Goal: Task Accomplishment & Management: Manage account settings

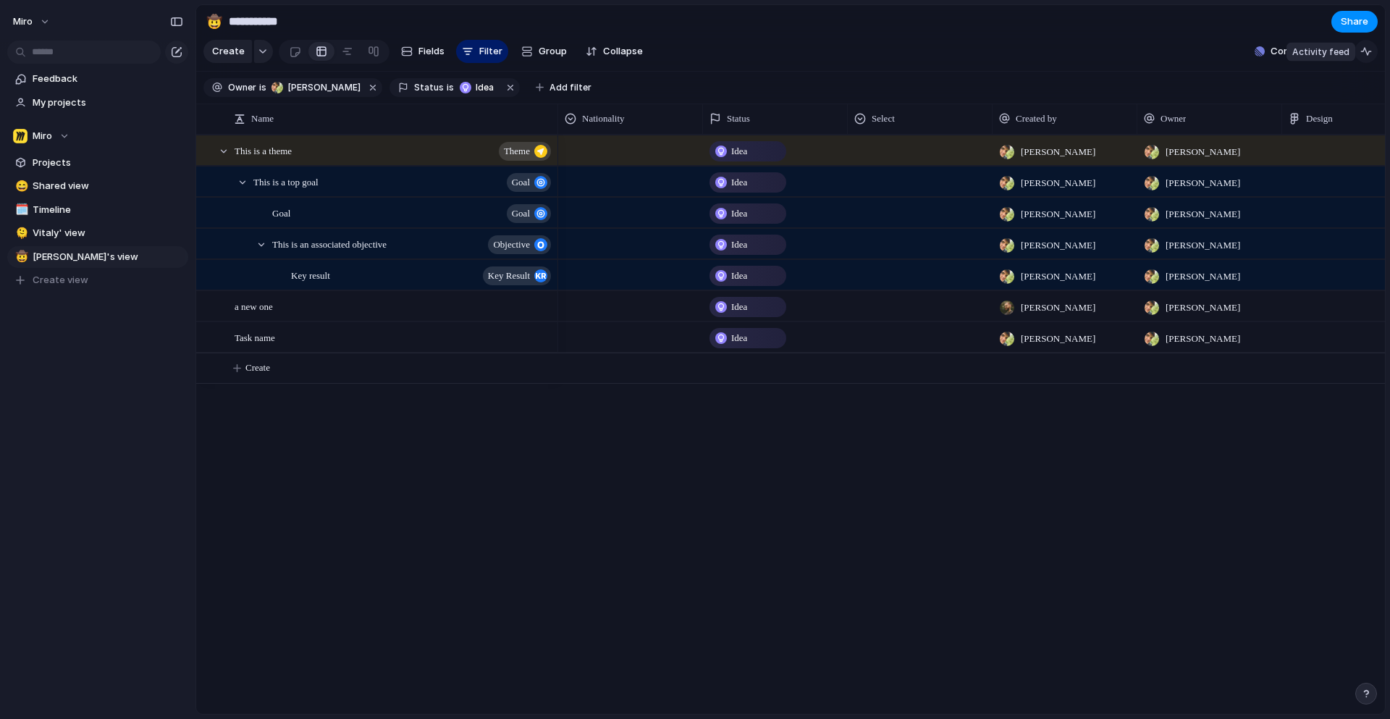
click at [1364, 52] on div "button" at bounding box center [1366, 52] width 12 height 12
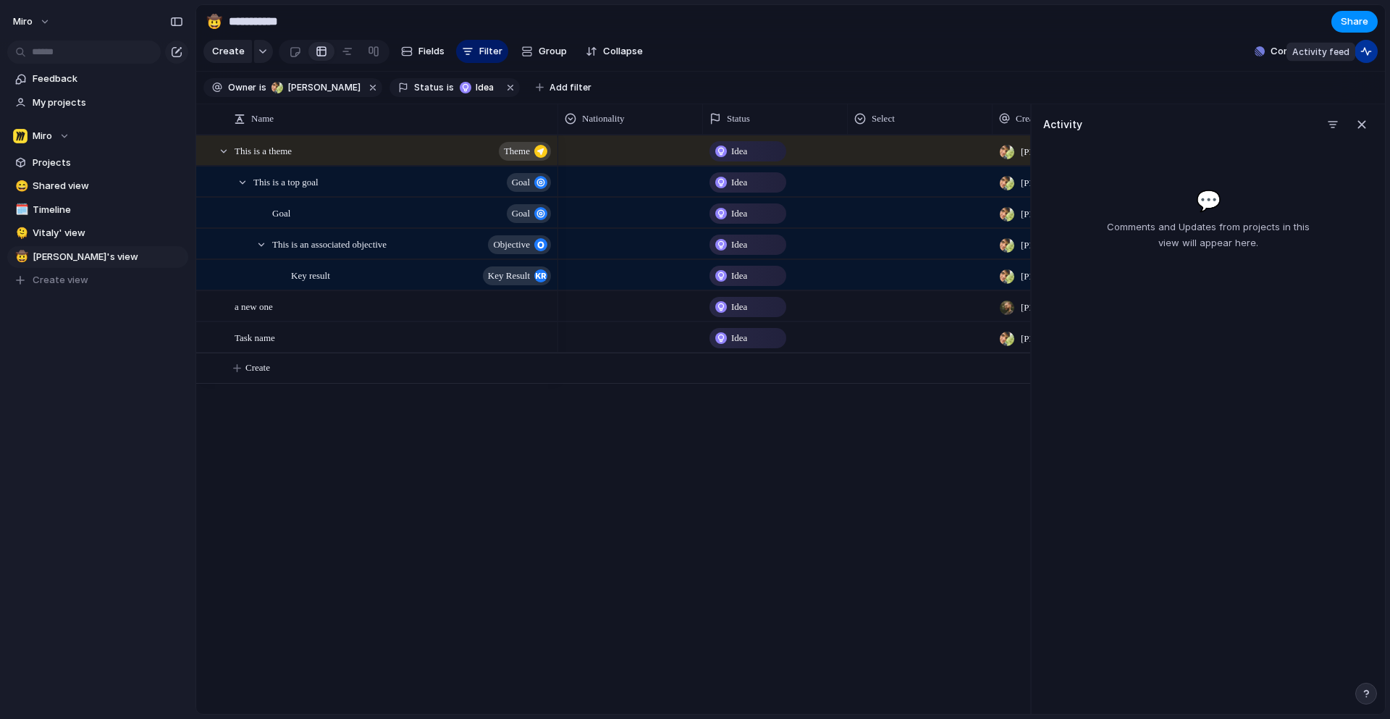
click at [1364, 52] on div "button" at bounding box center [1366, 52] width 12 height 12
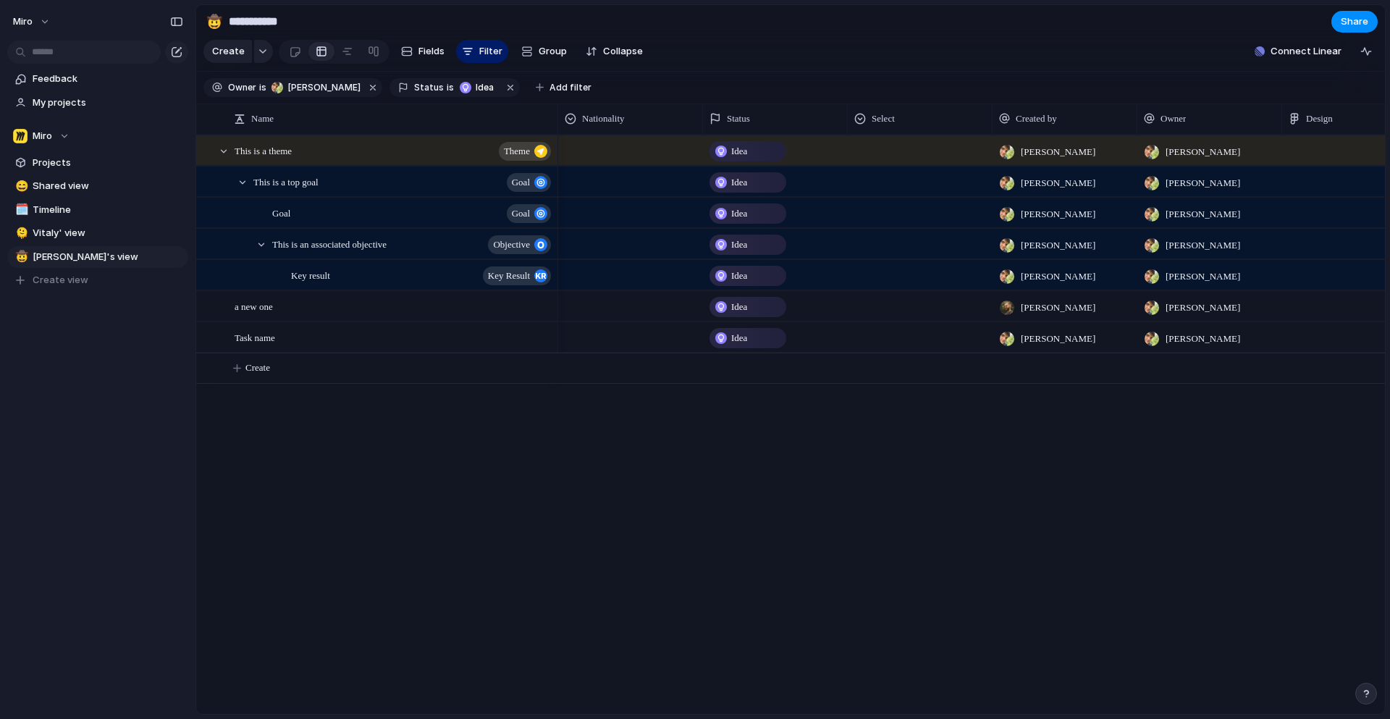
click at [483, 447] on div "This is a theme theme This is a top goal goal Goal goal This is an associated o…" at bounding box center [790, 424] width 1189 height 579
click at [261, 55] on button "button" at bounding box center [263, 51] width 19 height 23
click at [261, 55] on div "Theme Launch Goal Objective Key result Workstream Program Initiative Project Cu…" at bounding box center [695, 359] width 1390 height 719
click at [254, 54] on button "button" at bounding box center [263, 51] width 19 height 23
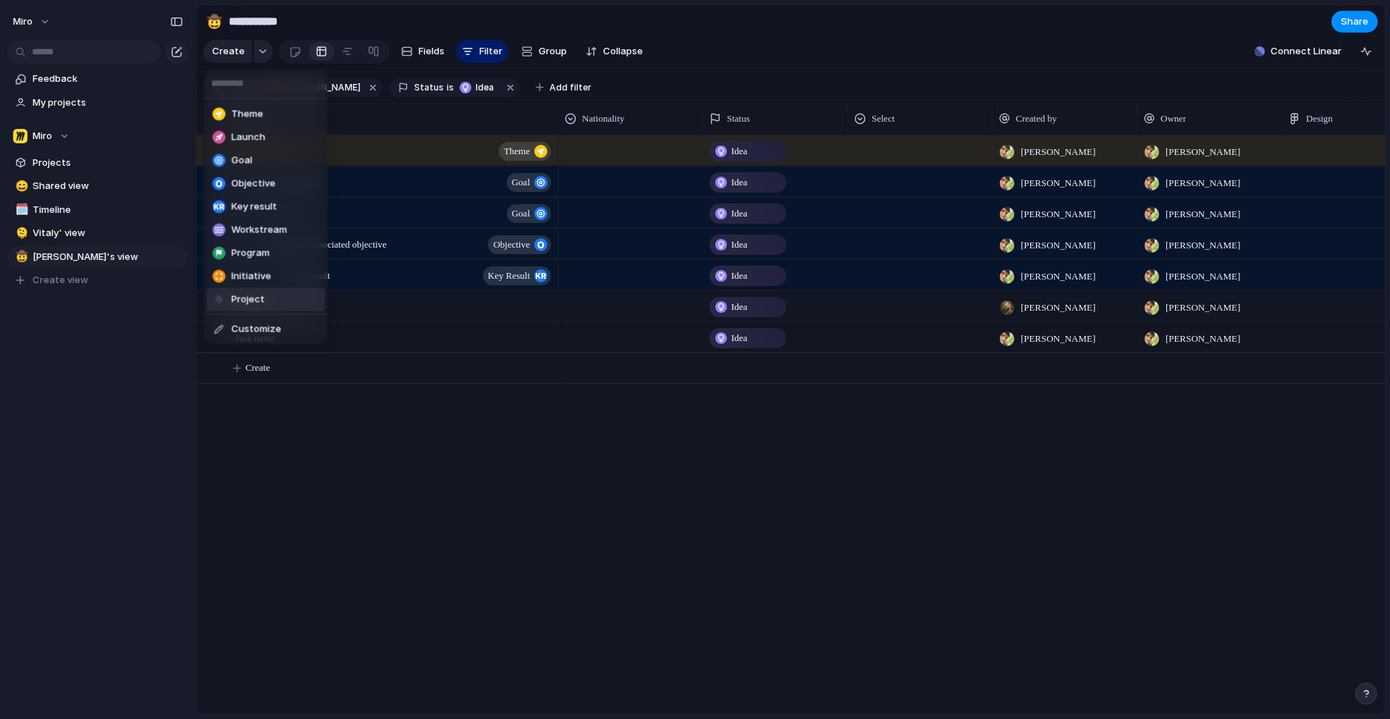
click at [237, 302] on span "Project" at bounding box center [248, 299] width 33 height 14
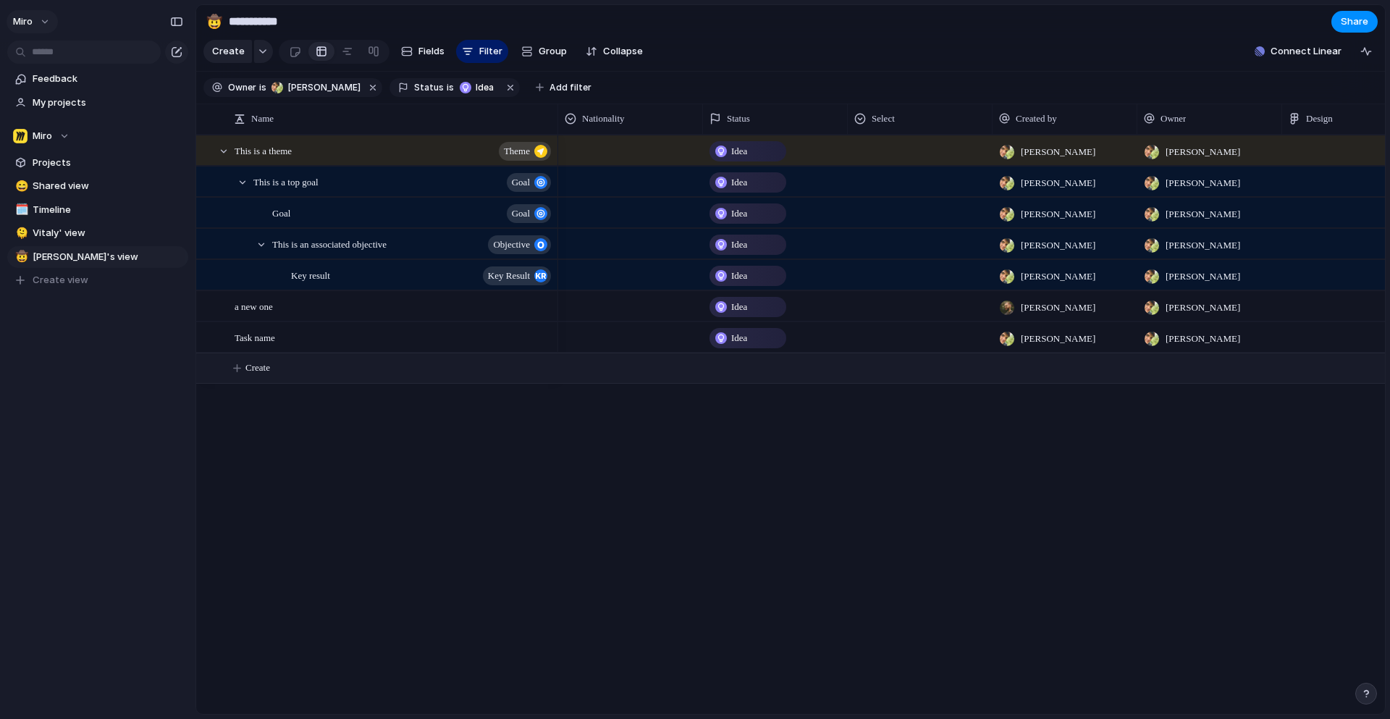
click at [38, 21] on button "miro" at bounding box center [32, 21] width 51 height 23
click at [177, 19] on div "button" at bounding box center [176, 22] width 13 height 10
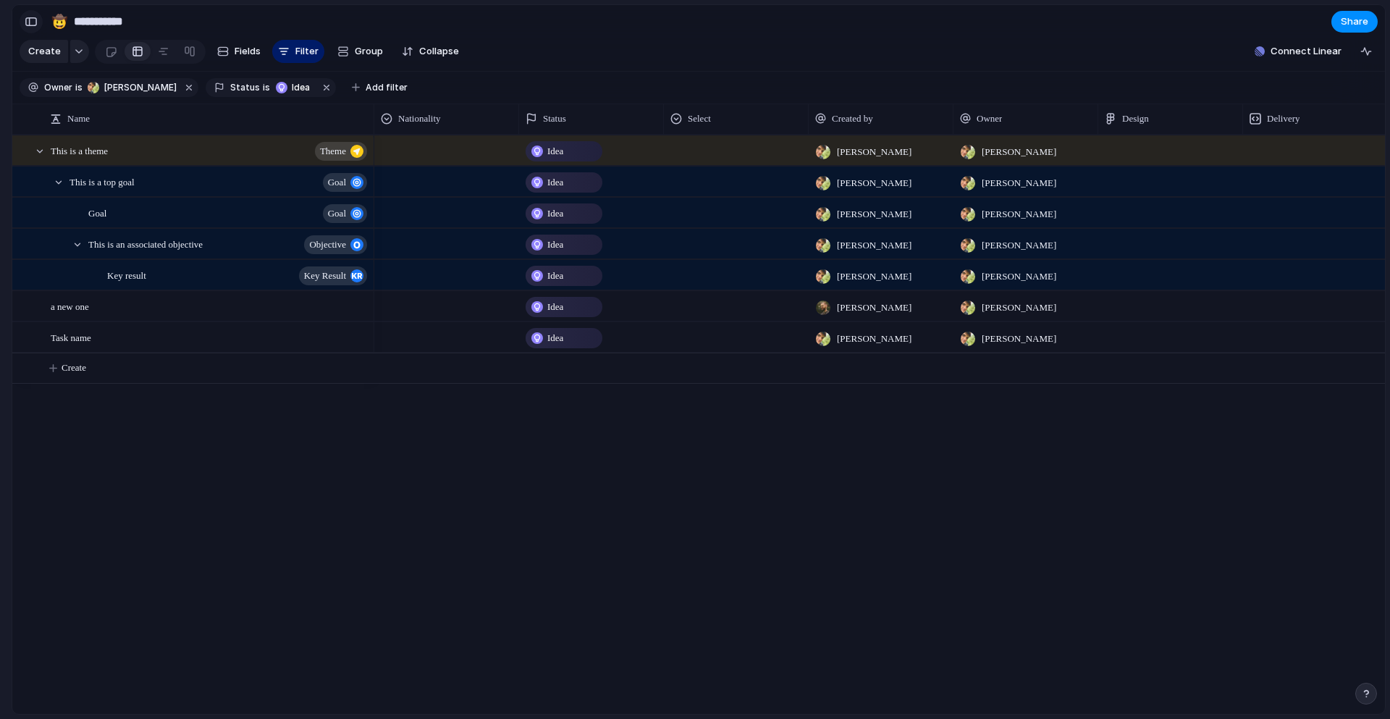
click at [33, 22] on div "button" at bounding box center [31, 22] width 13 height 10
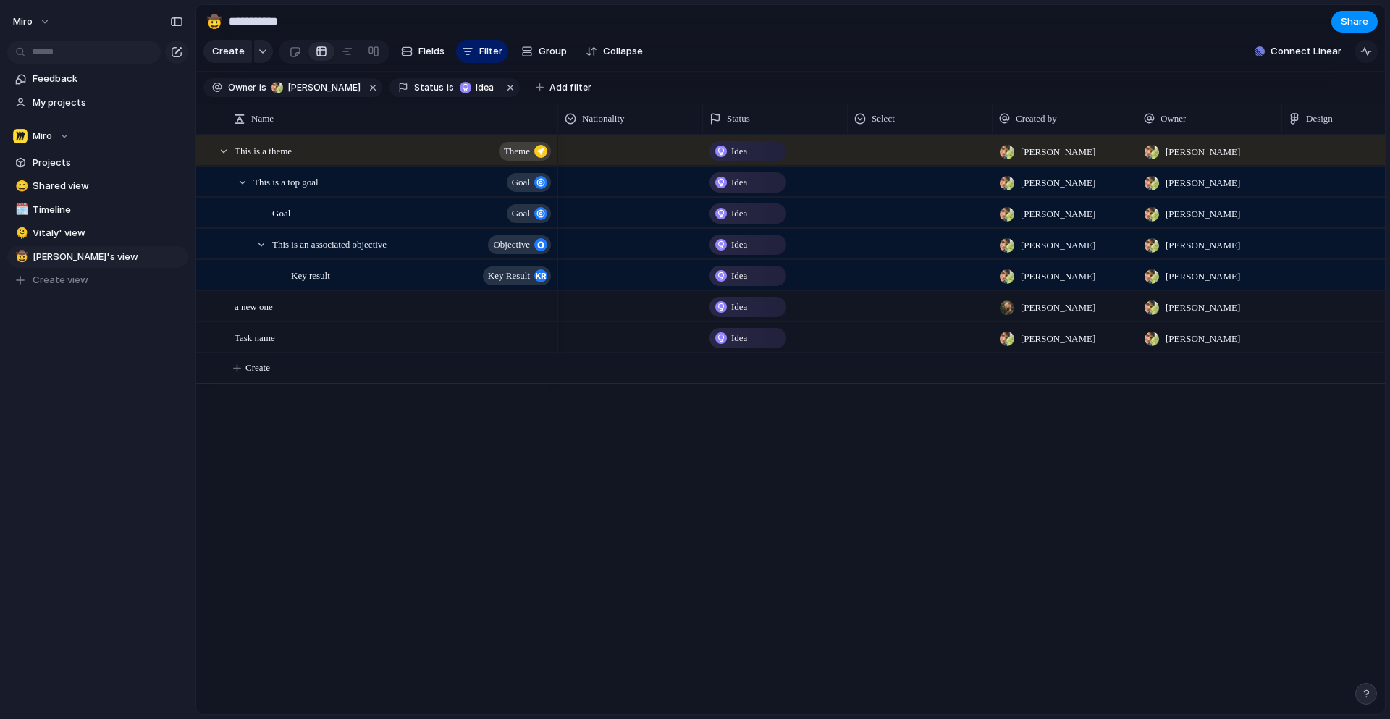
click at [1369, 51] on div "button" at bounding box center [1366, 52] width 12 height 12
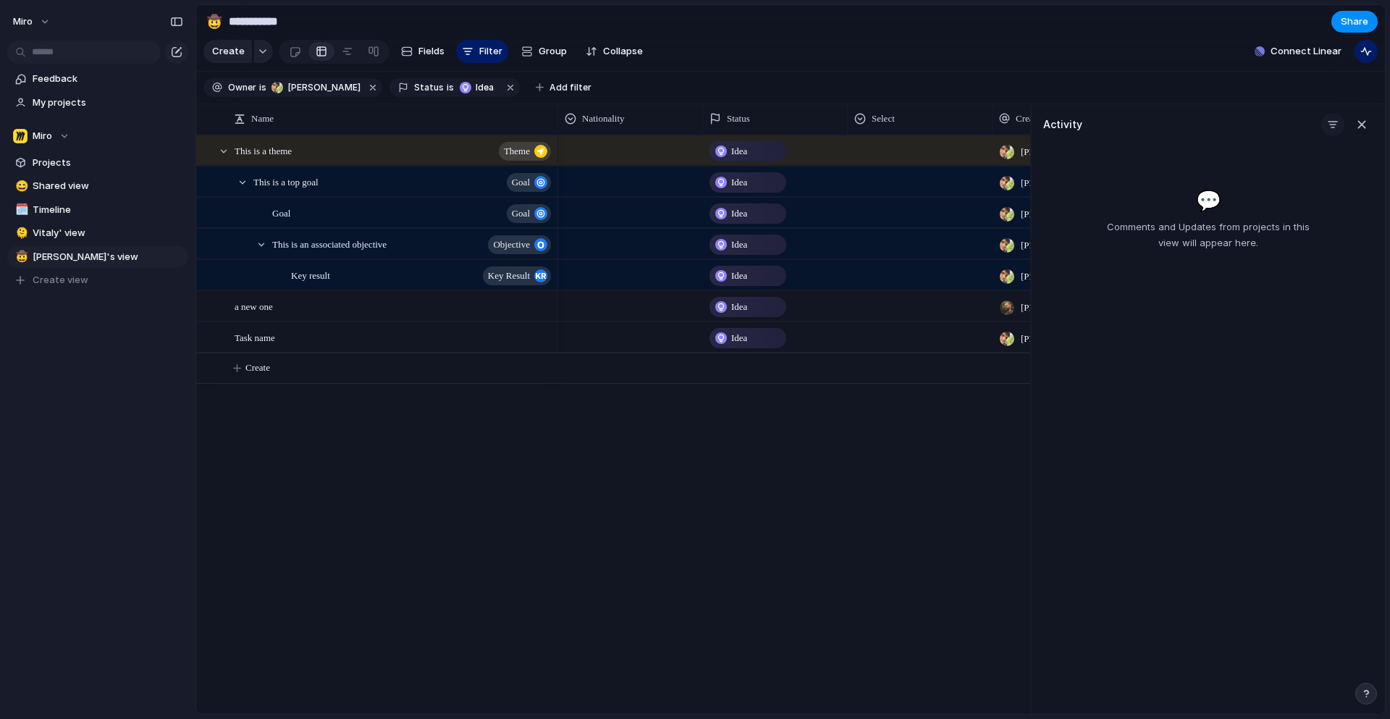
click at [1328, 122] on div "button" at bounding box center [1333, 125] width 12 height 12
click at [1259, 198] on div at bounding box center [1257, 203] width 25 height 25
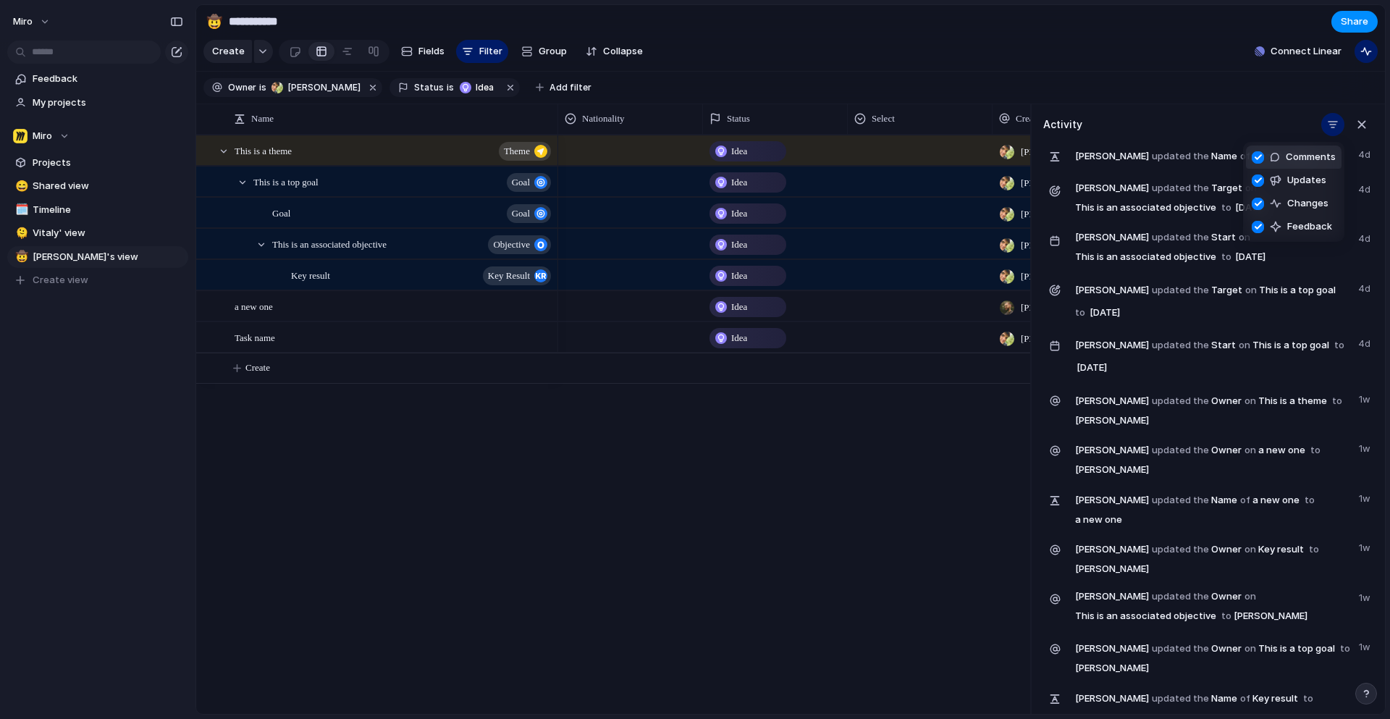
click at [1333, 125] on div "Comments Updates Changes Feedback" at bounding box center [695, 359] width 1390 height 719
click at [1331, 125] on div "button" at bounding box center [1333, 125] width 12 height 12
click at [1333, 125] on div "Comments Updates Changes Feedback" at bounding box center [695, 359] width 1390 height 719
click at [1043, 32] on section "**********" at bounding box center [790, 21] width 1189 height 33
click at [1367, 123] on div "button" at bounding box center [1362, 125] width 16 height 16
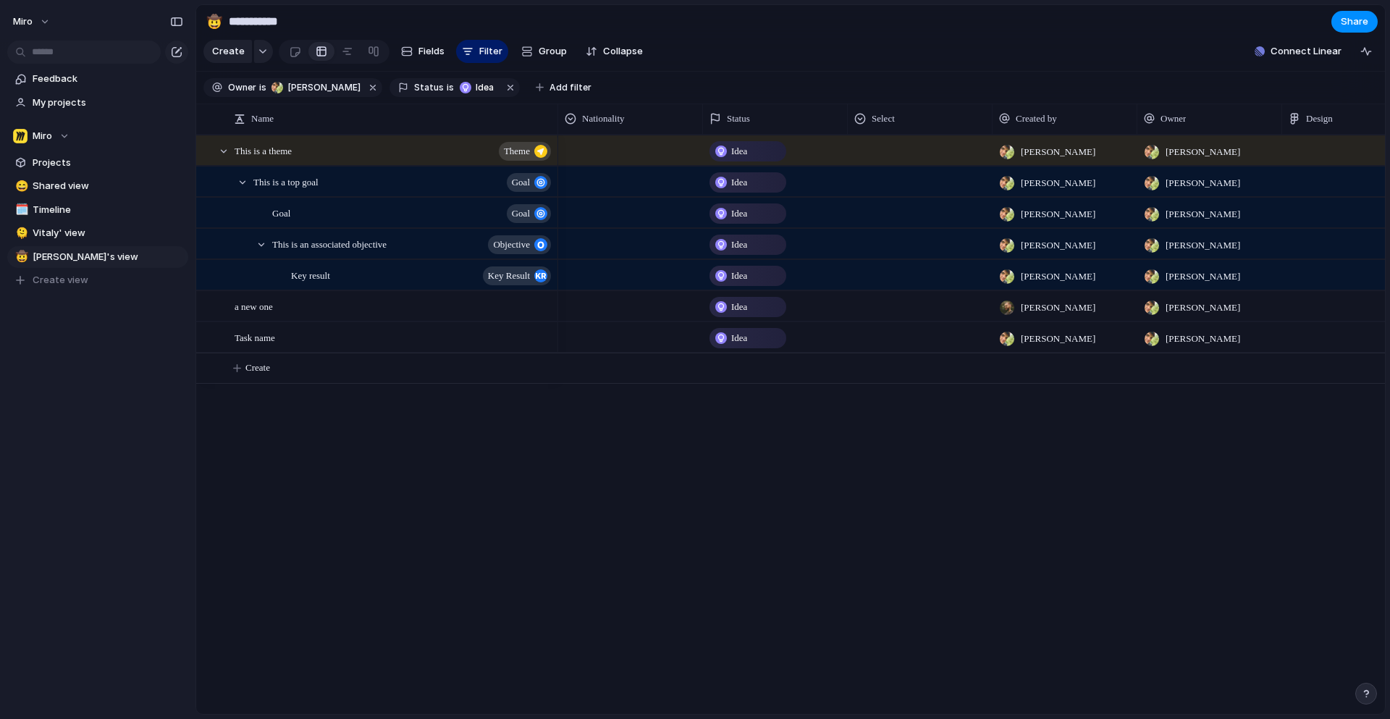
click at [385, 48] on div at bounding box center [334, 52] width 111 height 24
click at [425, 48] on span "Fields" at bounding box center [431, 51] width 26 height 14
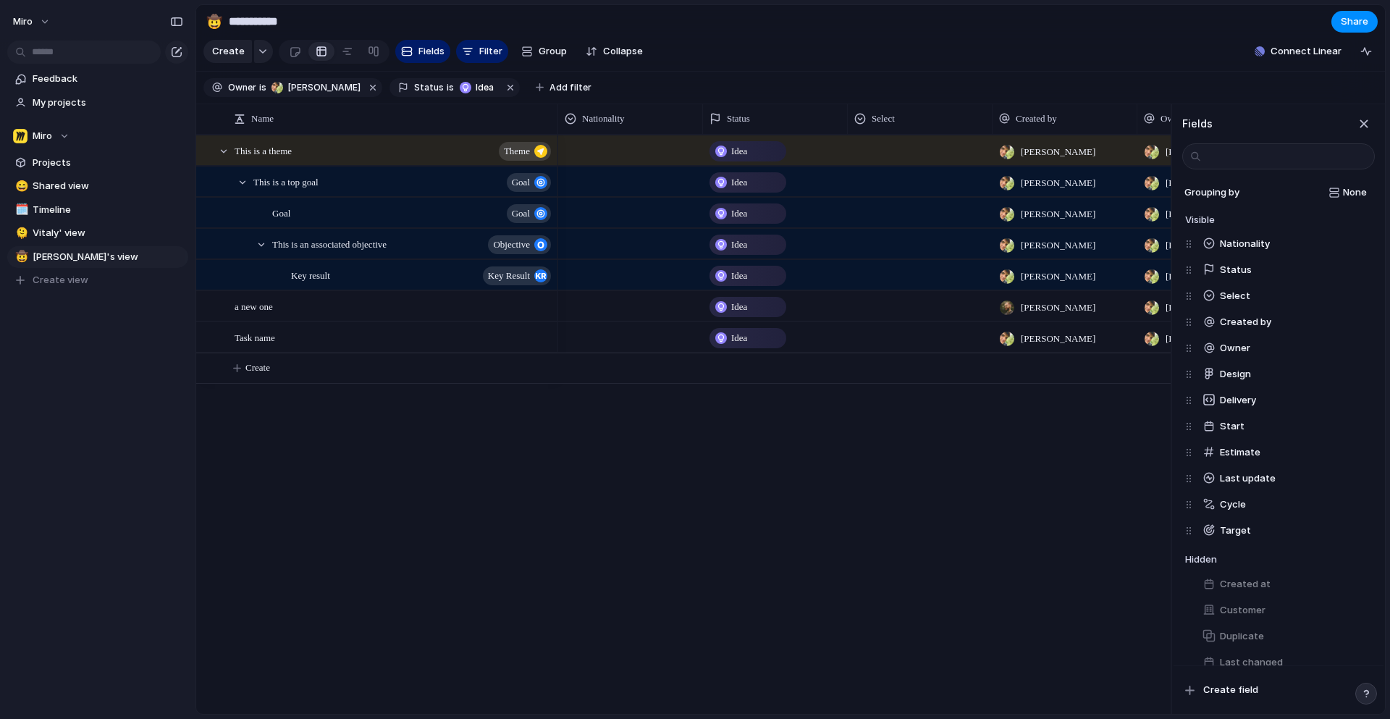
click at [877, 574] on div "Idea [PERSON_NAME] [PERSON_NAME] Idea [PERSON_NAME] [PERSON_NAME] Idea [PERSON_…" at bounding box center [864, 424] width 612 height 579
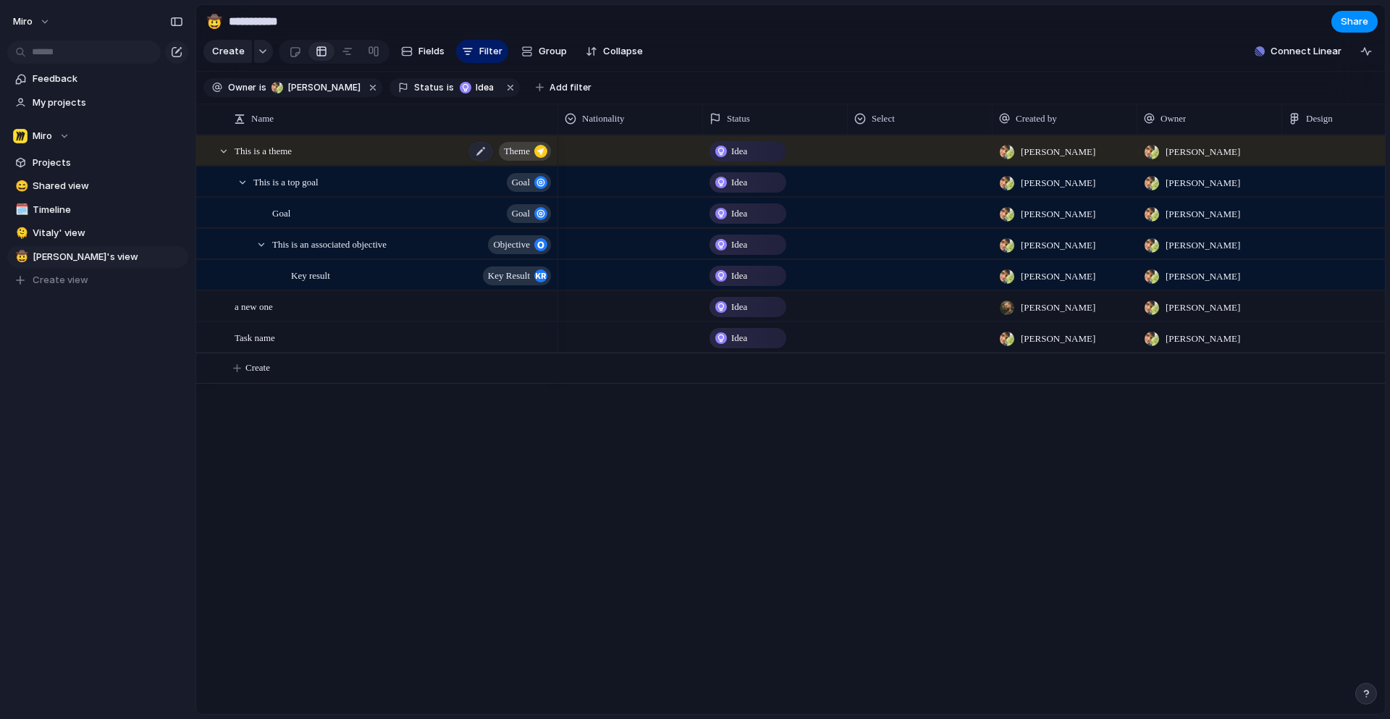
click at [312, 148] on div "This is a theme theme" at bounding box center [394, 151] width 318 height 30
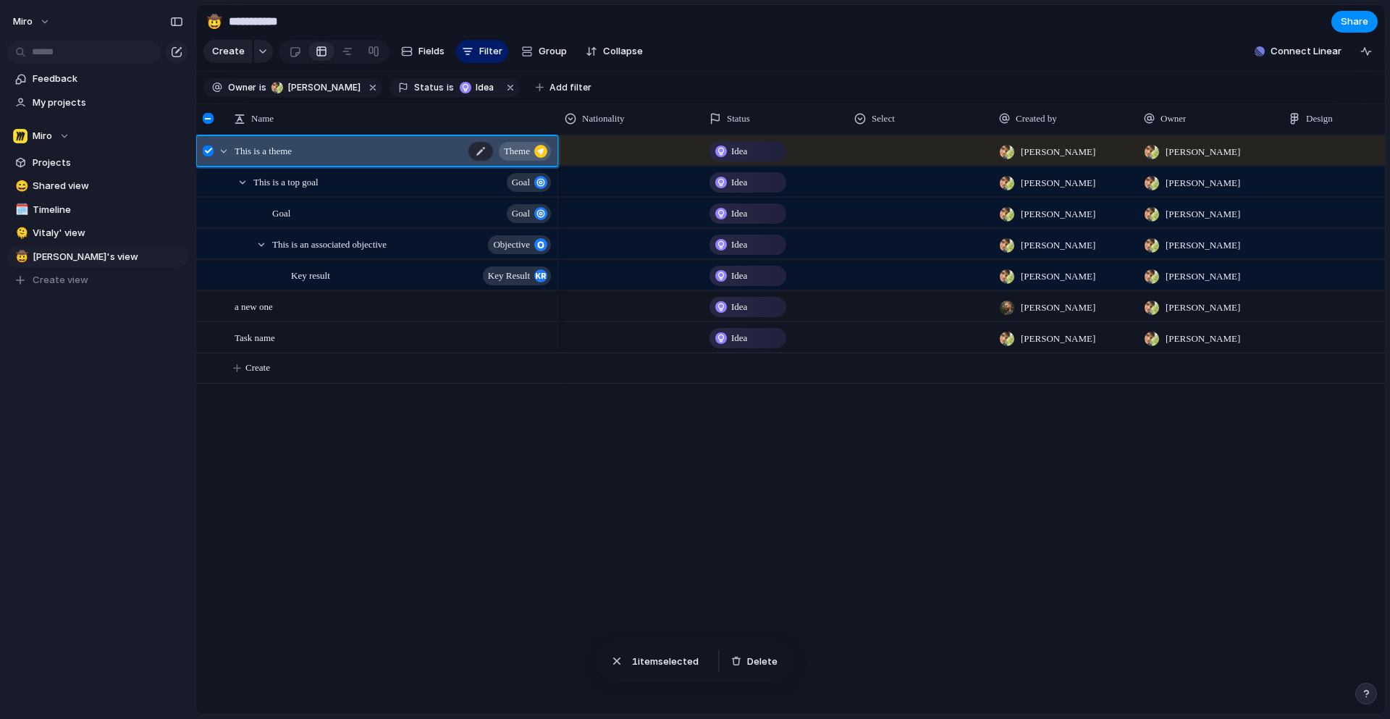
click at [281, 156] on span "This is a theme" at bounding box center [263, 150] width 57 height 17
click at [214, 119] on div at bounding box center [208, 118] width 11 height 11
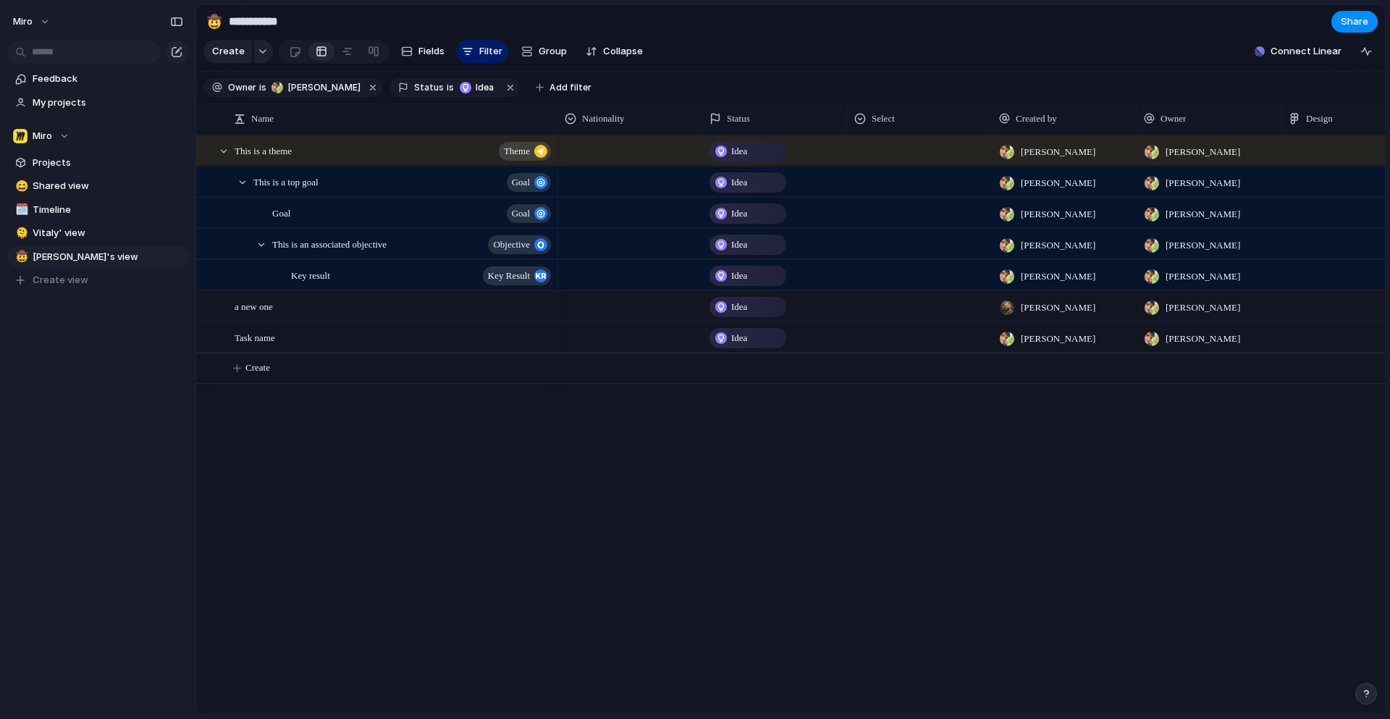
click at [405, 501] on div "This is a theme theme This is a top goal goal Goal goal This is an associated o…" at bounding box center [790, 424] width 1189 height 579
click at [263, 150] on span "This is a theme" at bounding box center [263, 150] width 57 height 17
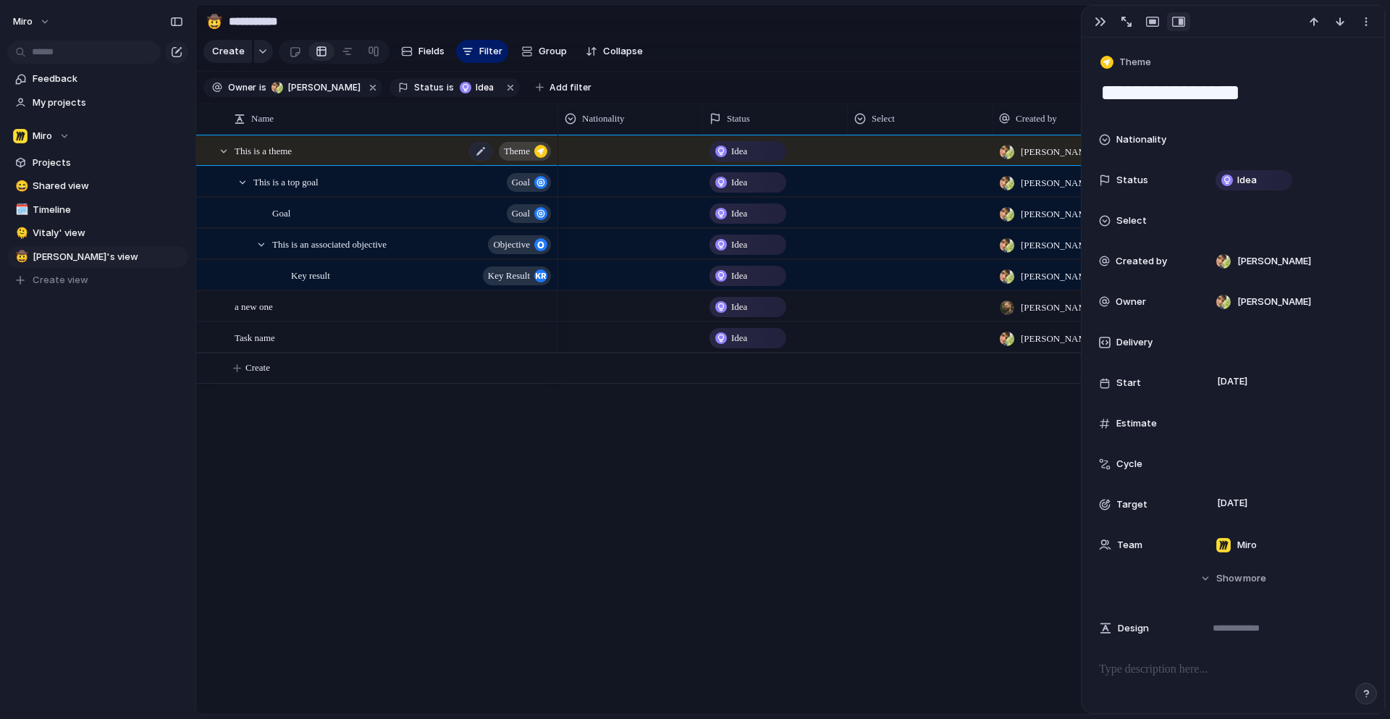
click at [263, 150] on span "This is a theme" at bounding box center [263, 150] width 57 height 17
click at [1363, 18] on div "button" at bounding box center [1366, 22] width 12 height 12
click at [1363, 18] on div "Mark as duplicate Delete" at bounding box center [695, 359] width 1390 height 719
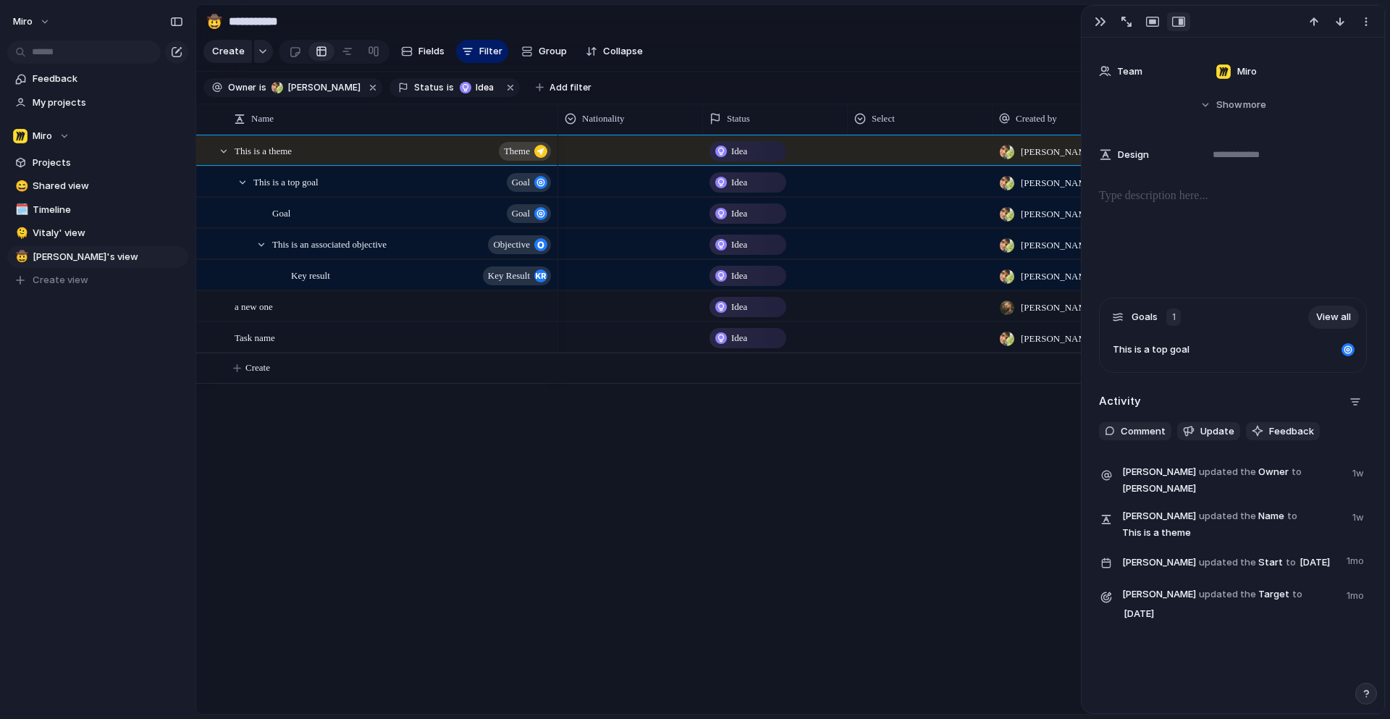
scroll to position [507, 0]
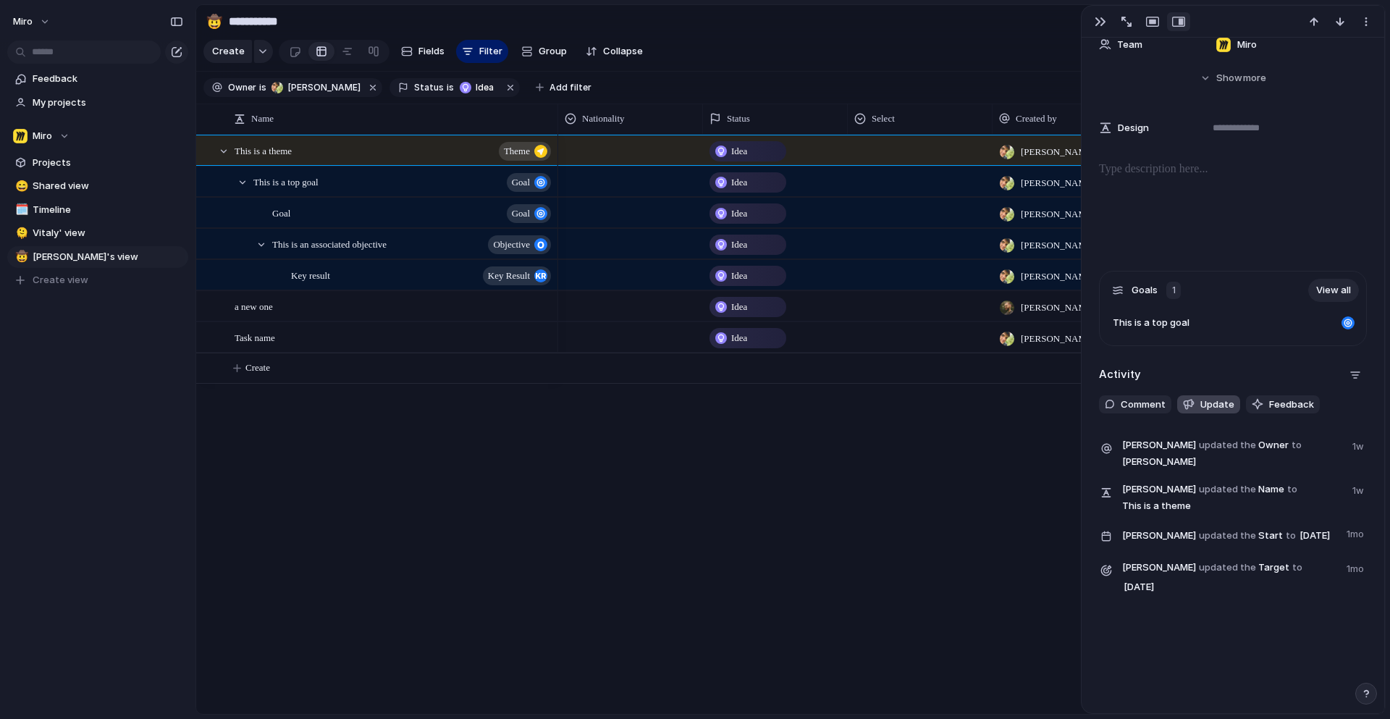
click at [1212, 397] on span "Update" at bounding box center [1217, 404] width 34 height 14
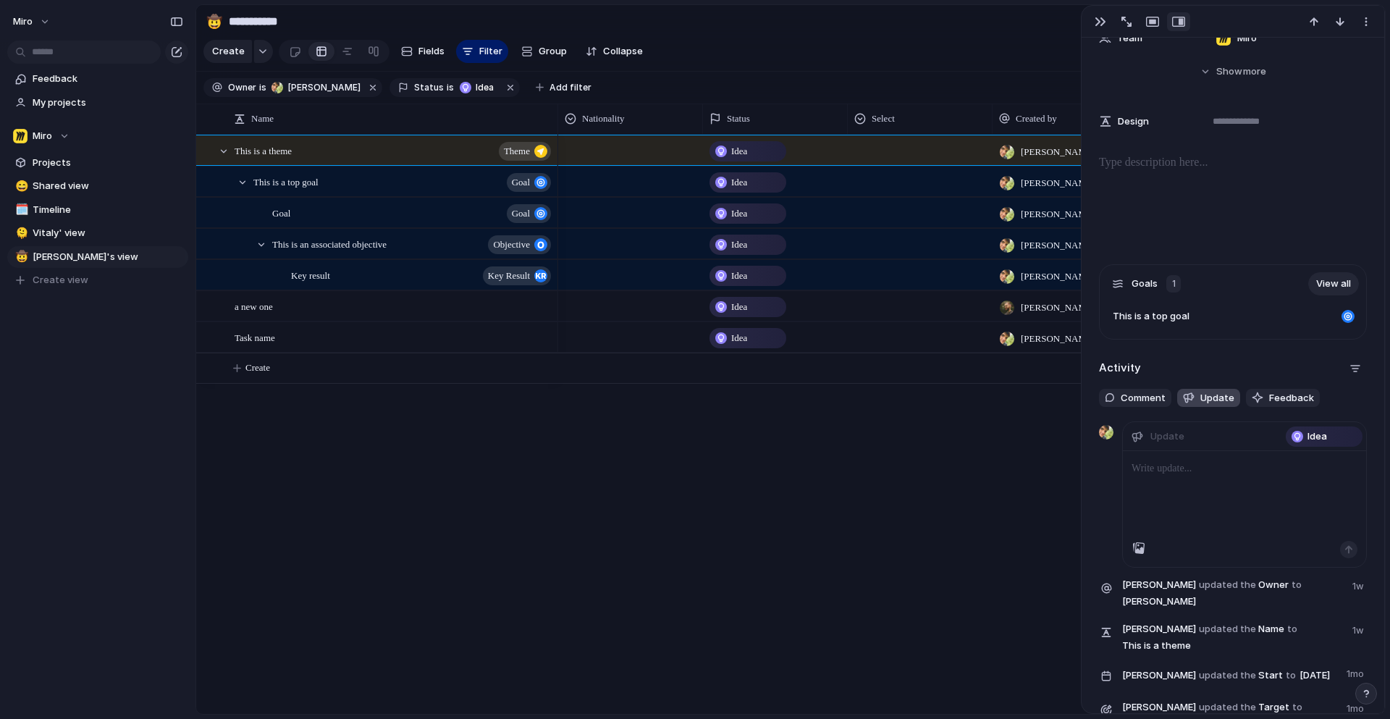
click at [1205, 395] on span "Update" at bounding box center [1217, 398] width 34 height 14
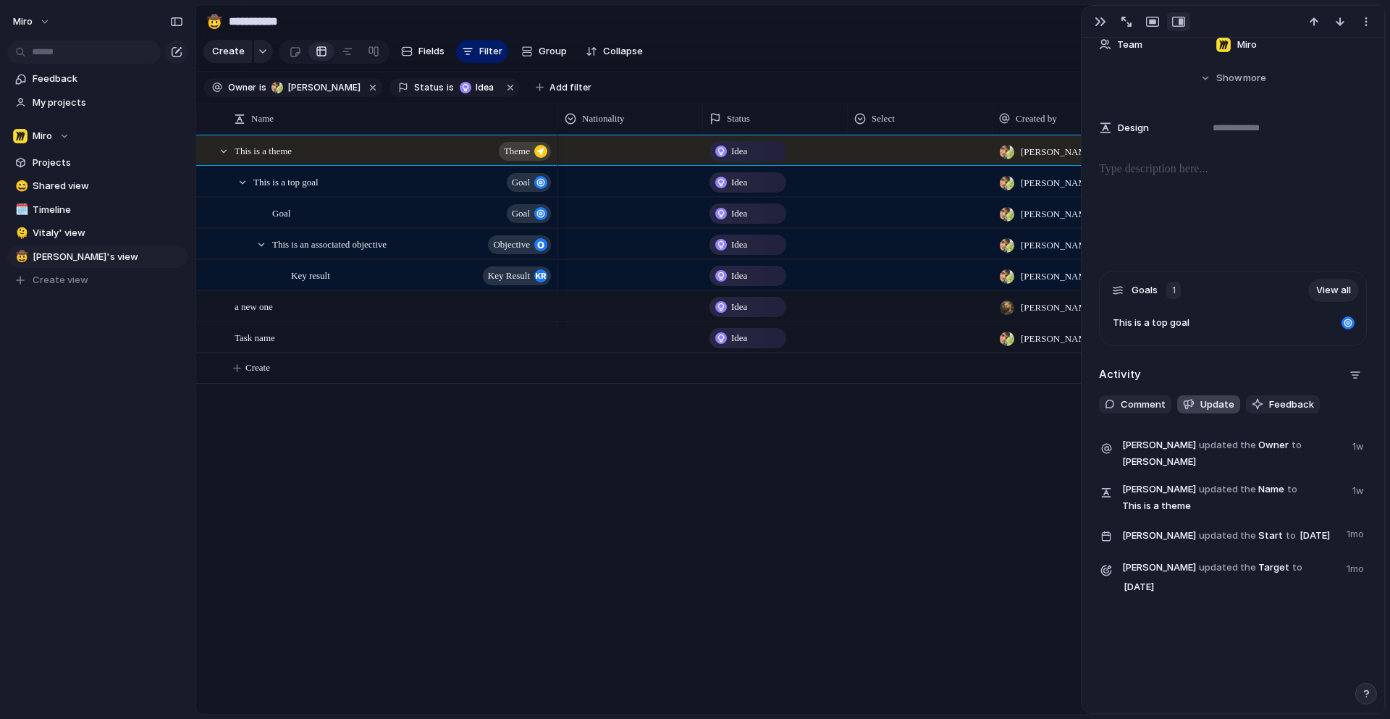
click at [1205, 397] on span "Update" at bounding box center [1217, 404] width 34 height 14
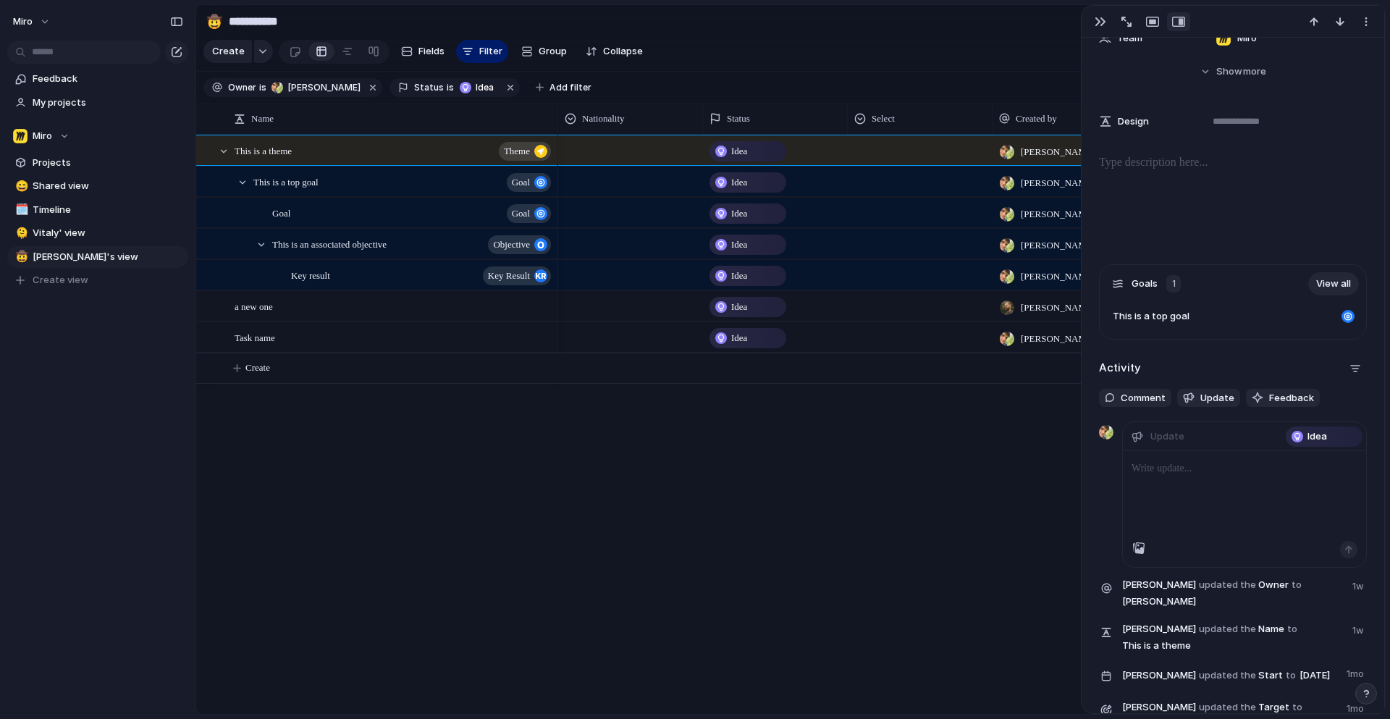
click at [1176, 471] on p at bounding box center [1244, 468] width 226 height 17
click at [1286, 395] on span "Feedback" at bounding box center [1291, 398] width 45 height 14
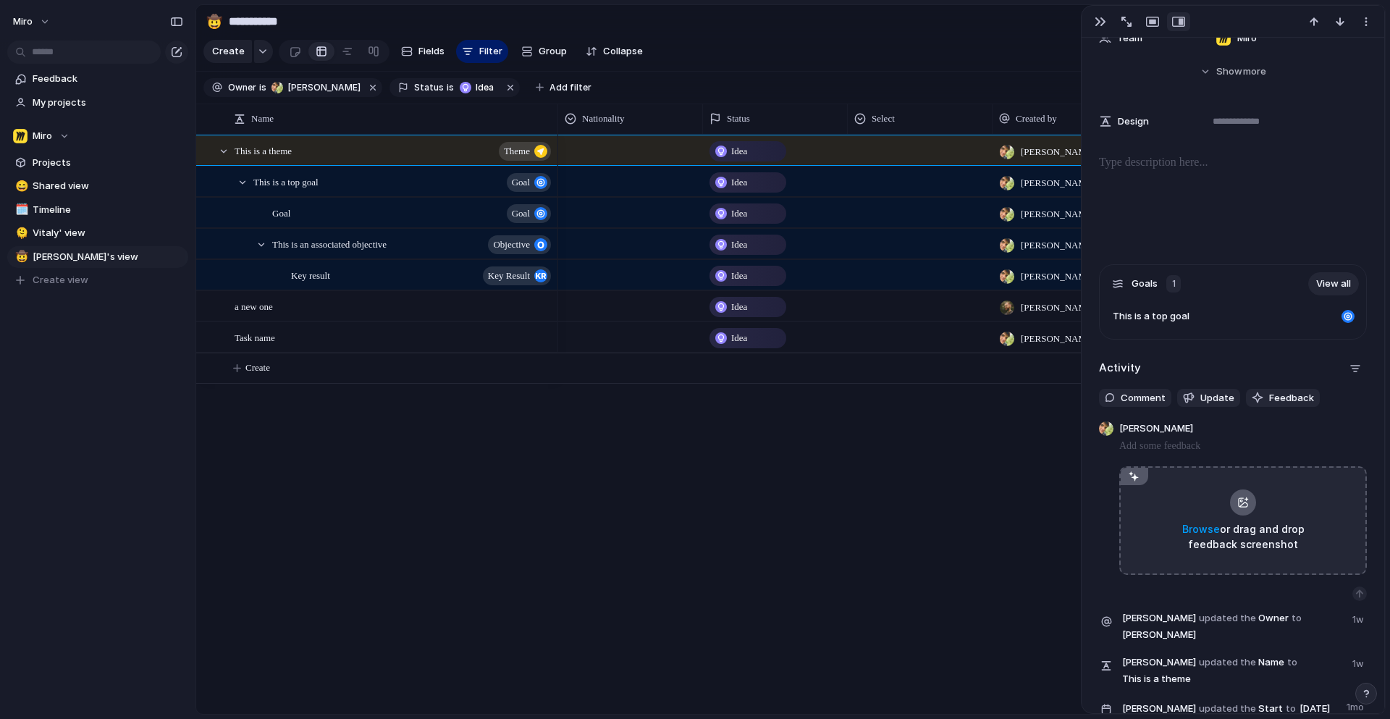
click at [1196, 372] on div "Activity Comment Update Feedback [PERSON_NAME] Browse or drag and drop feedback…" at bounding box center [1233, 569] width 268 height 425
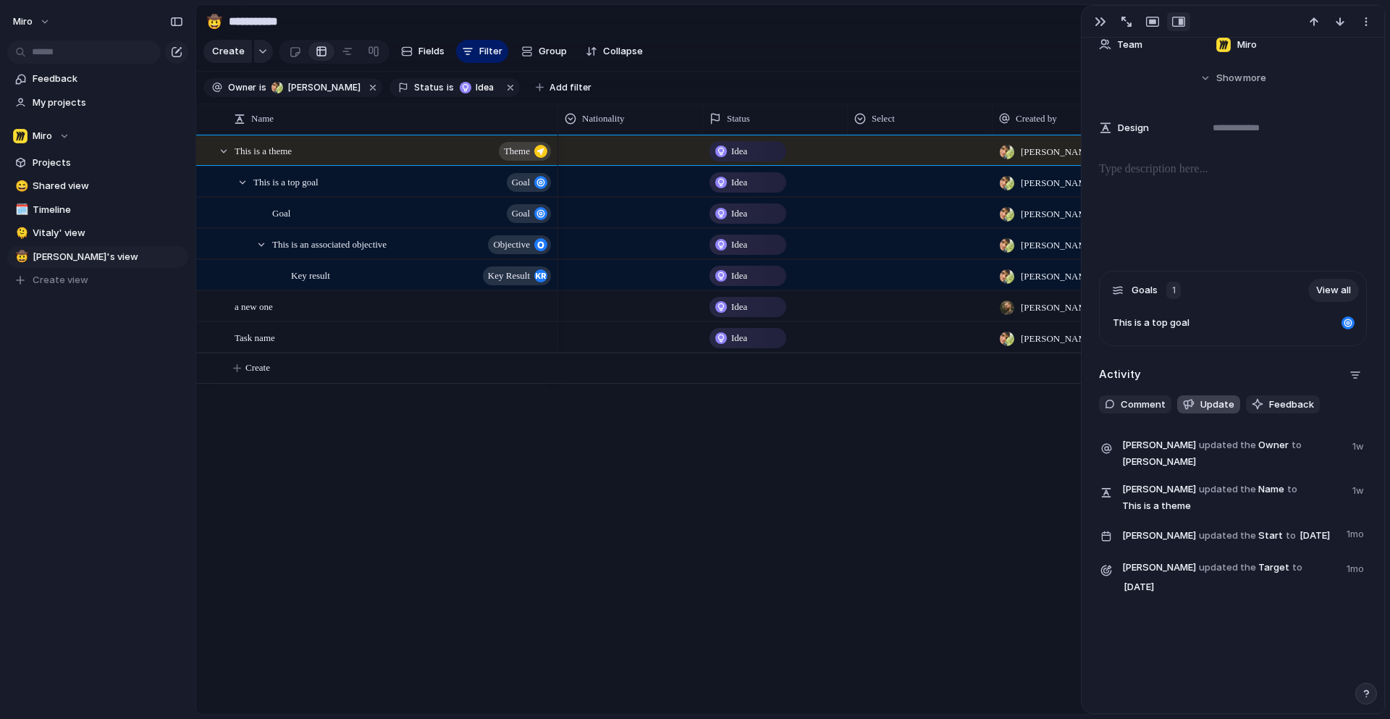
click at [1208, 397] on span "Update" at bounding box center [1217, 404] width 34 height 14
click at [1140, 387] on div "Activity Comment Update Feedback [PERSON_NAME] updated the Owner to [PERSON_NAM…" at bounding box center [1233, 485] width 268 height 245
click at [1144, 397] on span "Comment" at bounding box center [1143, 404] width 45 height 14
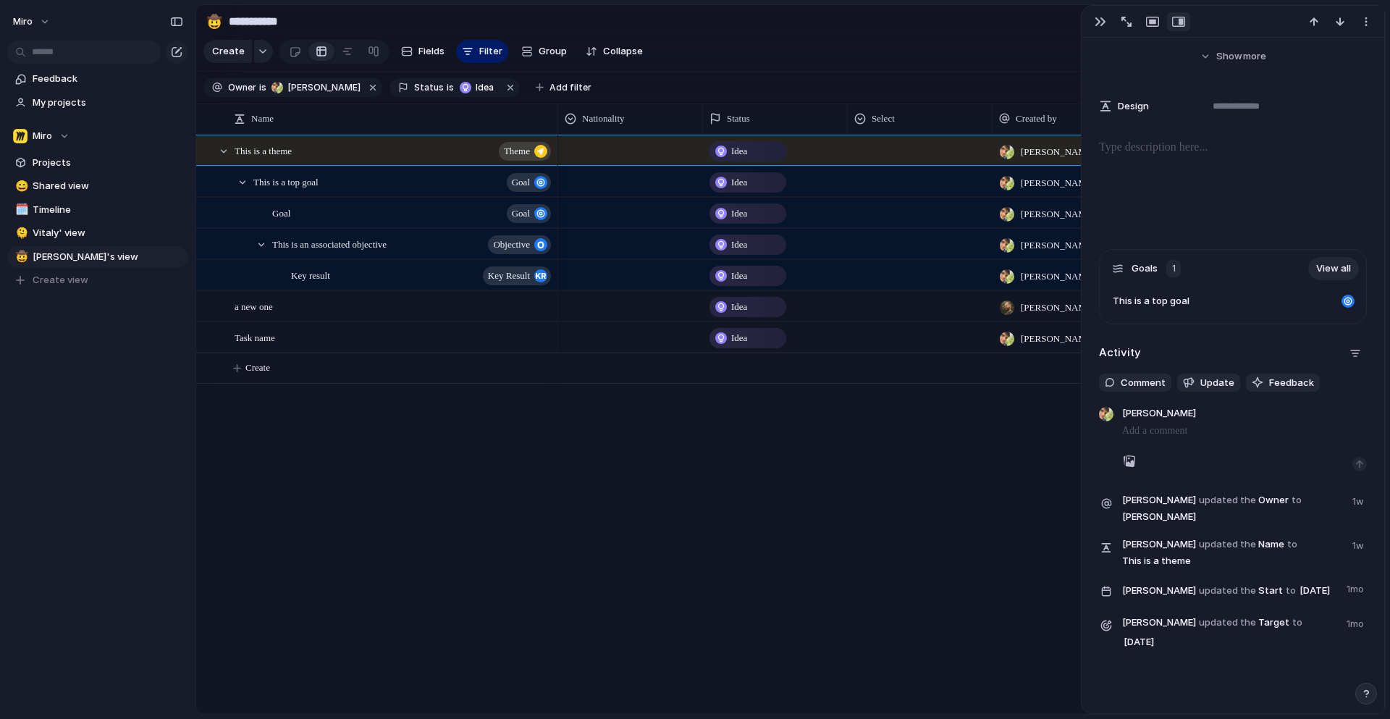
scroll to position [522, 0]
click at [1218, 386] on span "Update" at bounding box center [1217, 383] width 34 height 14
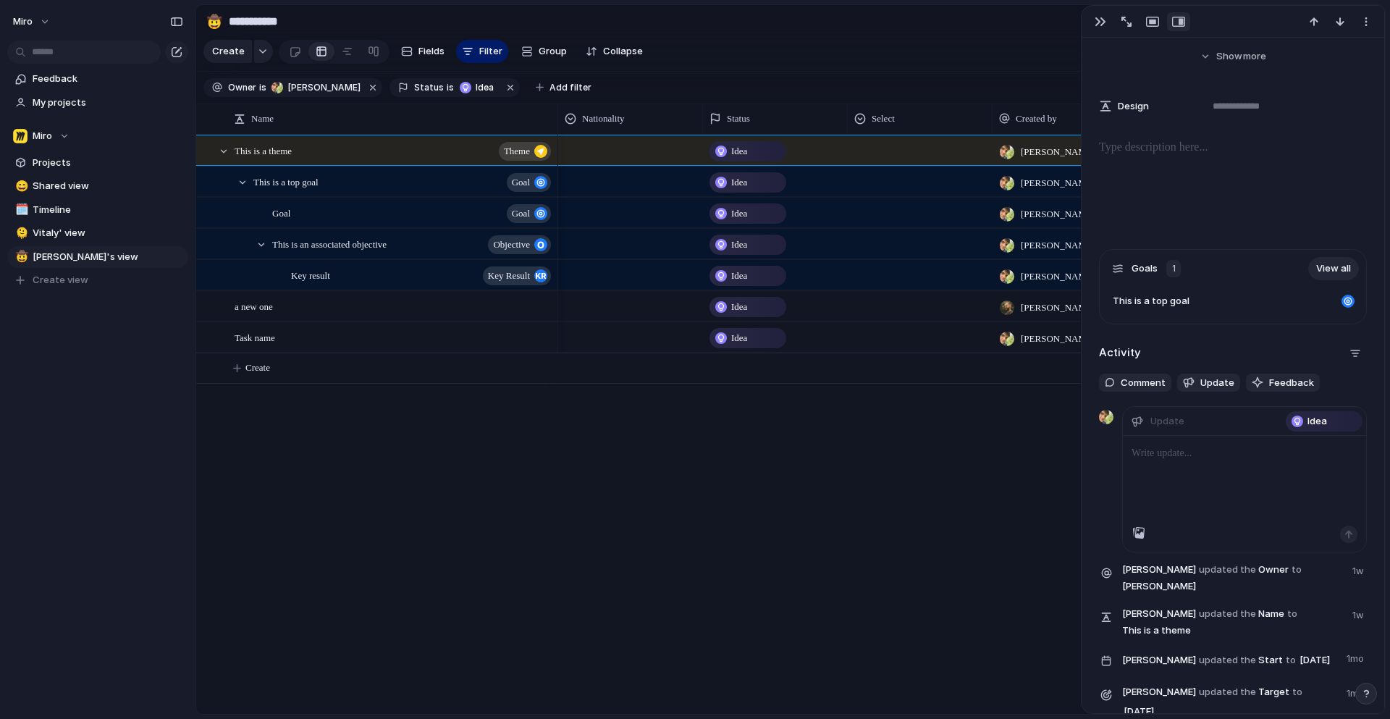
click at [1168, 461] on p at bounding box center [1244, 452] width 226 height 17
click at [1346, 531] on div "button" at bounding box center [1348, 534] width 9 height 9
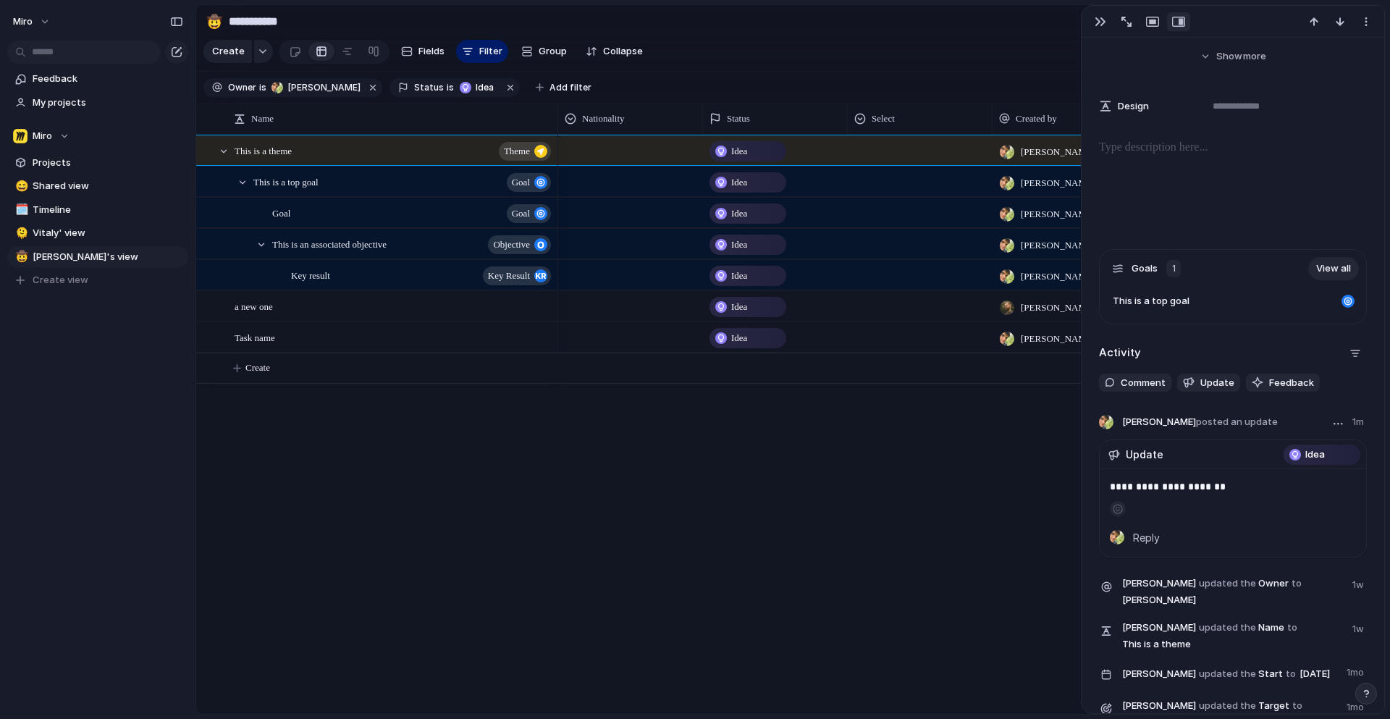
click at [1310, 452] on span "Idea" at bounding box center [1315, 454] width 20 height 14
click at [1097, 22] on div "button" at bounding box center [1100, 22] width 12 height 12
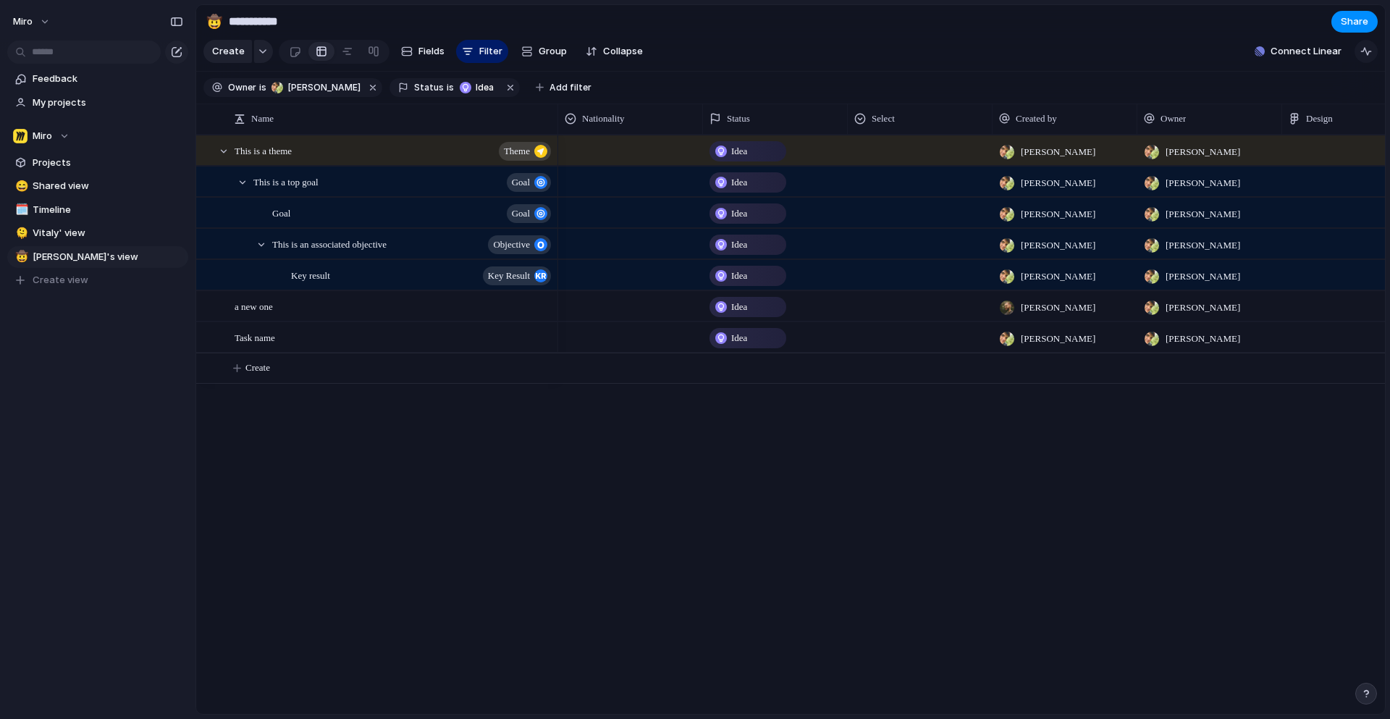
click at [1365, 52] on div "button" at bounding box center [1366, 52] width 12 height 12
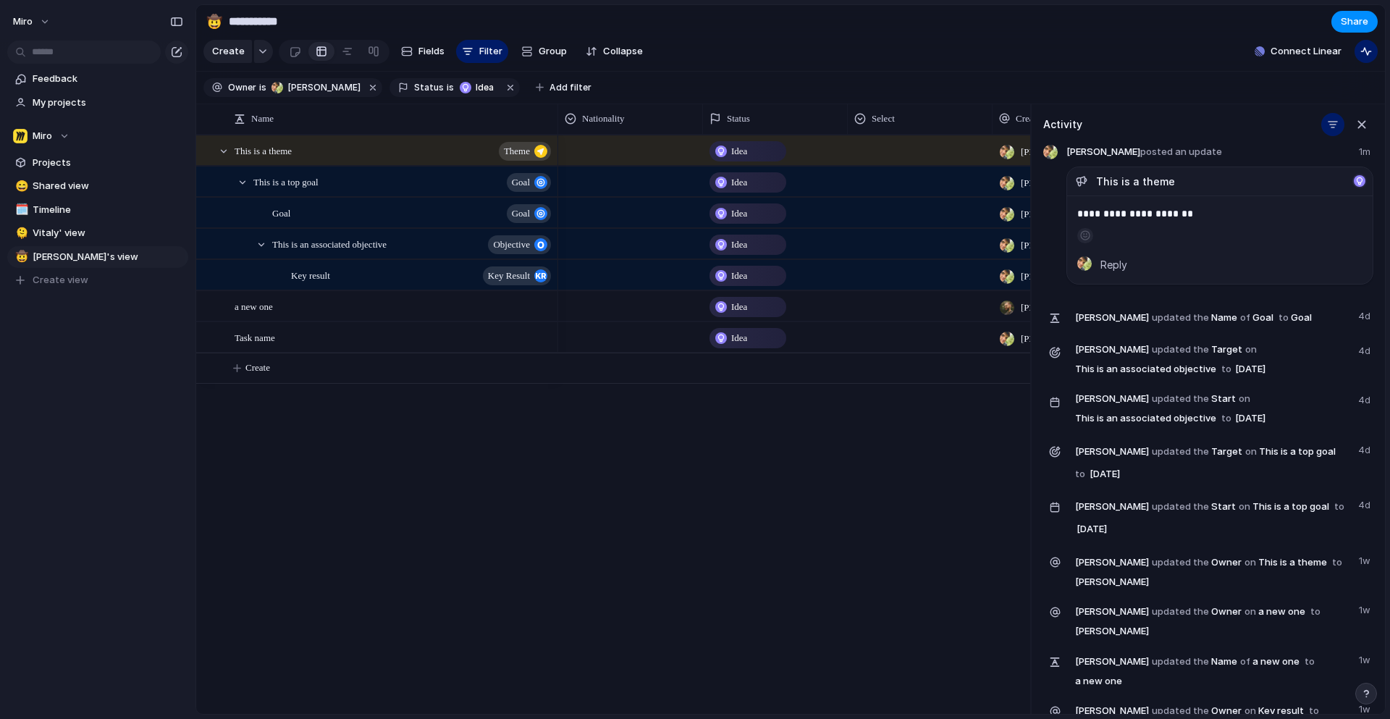
click at [1115, 70] on section "Create Fields Filter Group Zoom Collapse Connect Linear" at bounding box center [790, 54] width 1189 height 35
click at [1089, 235] on button "button" at bounding box center [1085, 235] width 16 height 15
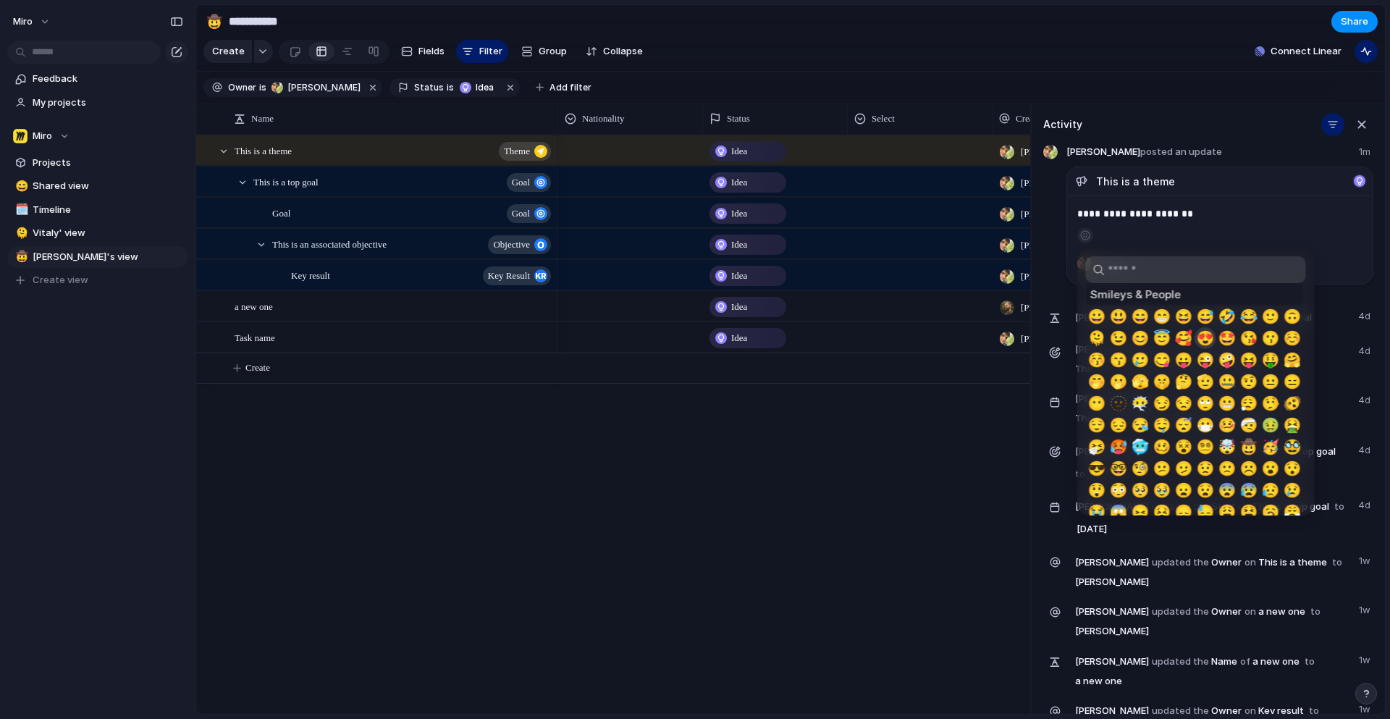
click at [1200, 335] on span "😍" at bounding box center [1205, 337] width 18 height 17
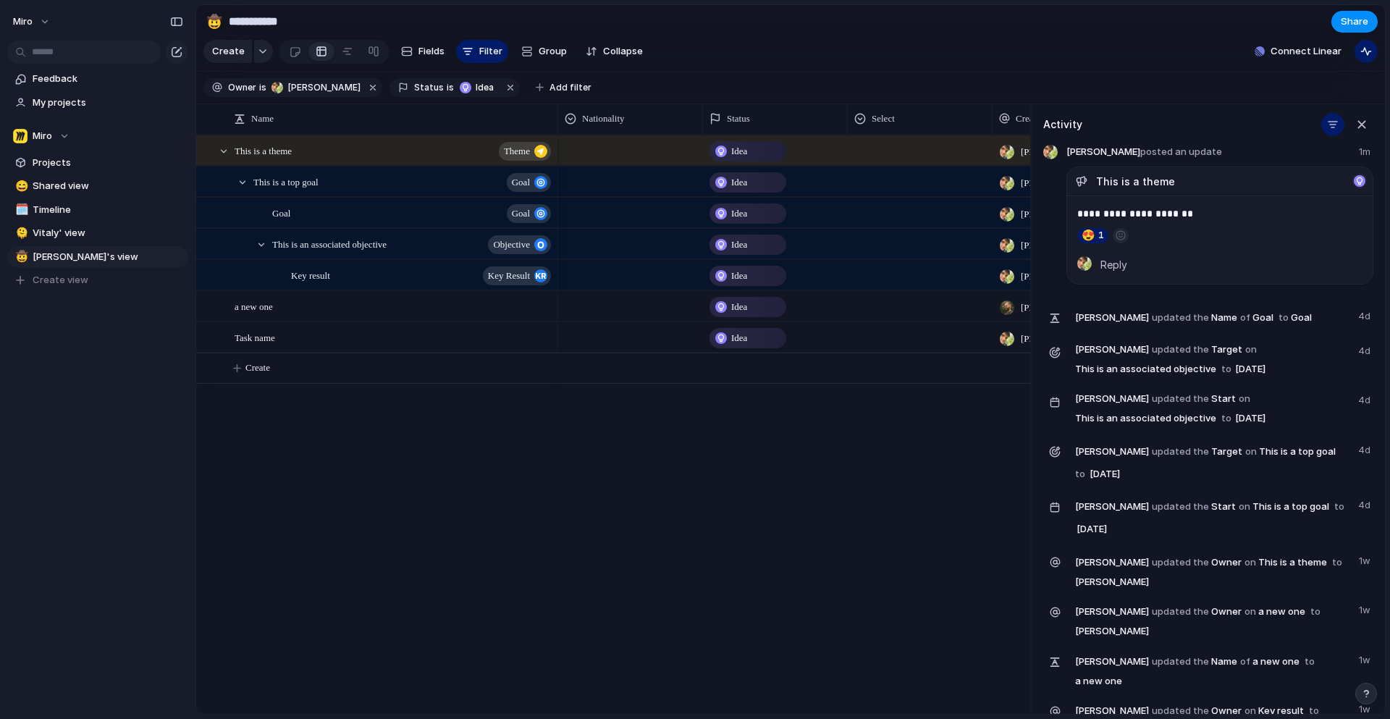
click at [778, 482] on div "Idea [PERSON_NAME] [PERSON_NAME] I'm writing an update! Idea [PERSON_NAME] [PER…" at bounding box center [794, 424] width 472 height 579
click at [1359, 179] on div at bounding box center [1360, 181] width 12 height 12
click at [592, 541] on div "Idea [PERSON_NAME] [PERSON_NAME] I'm writing an update! Idea [PERSON_NAME] [PER…" at bounding box center [794, 424] width 472 height 579
click at [434, 51] on span "Fields" at bounding box center [431, 51] width 26 height 14
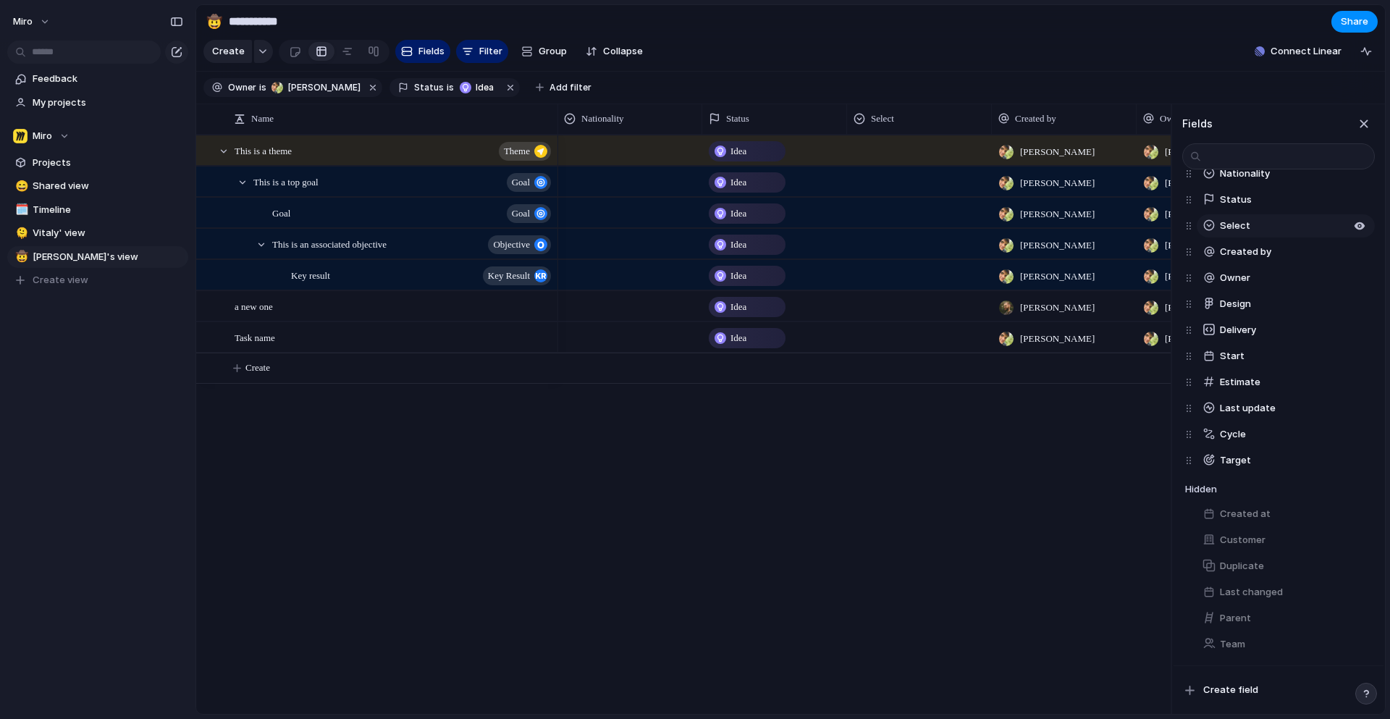
scroll to position [0, 0]
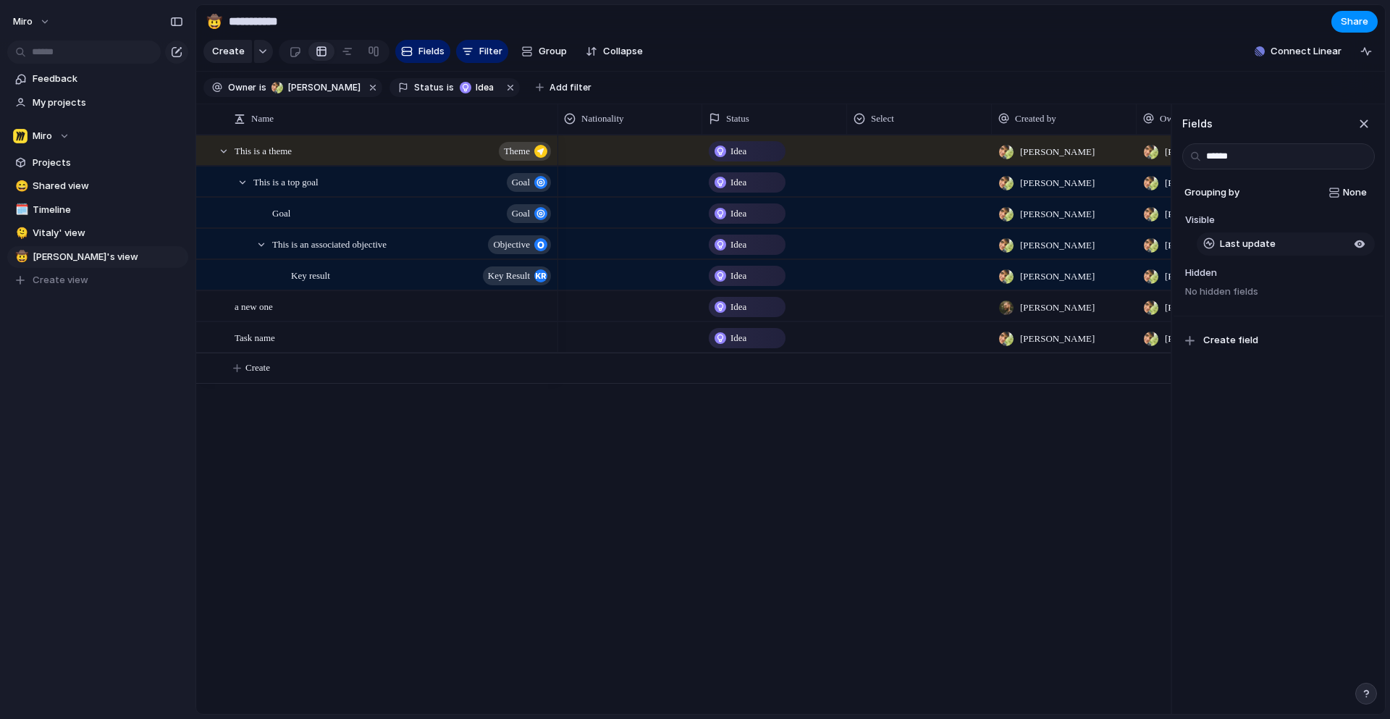
type input "******"
click at [1257, 241] on span "Last update" at bounding box center [1248, 244] width 56 height 14
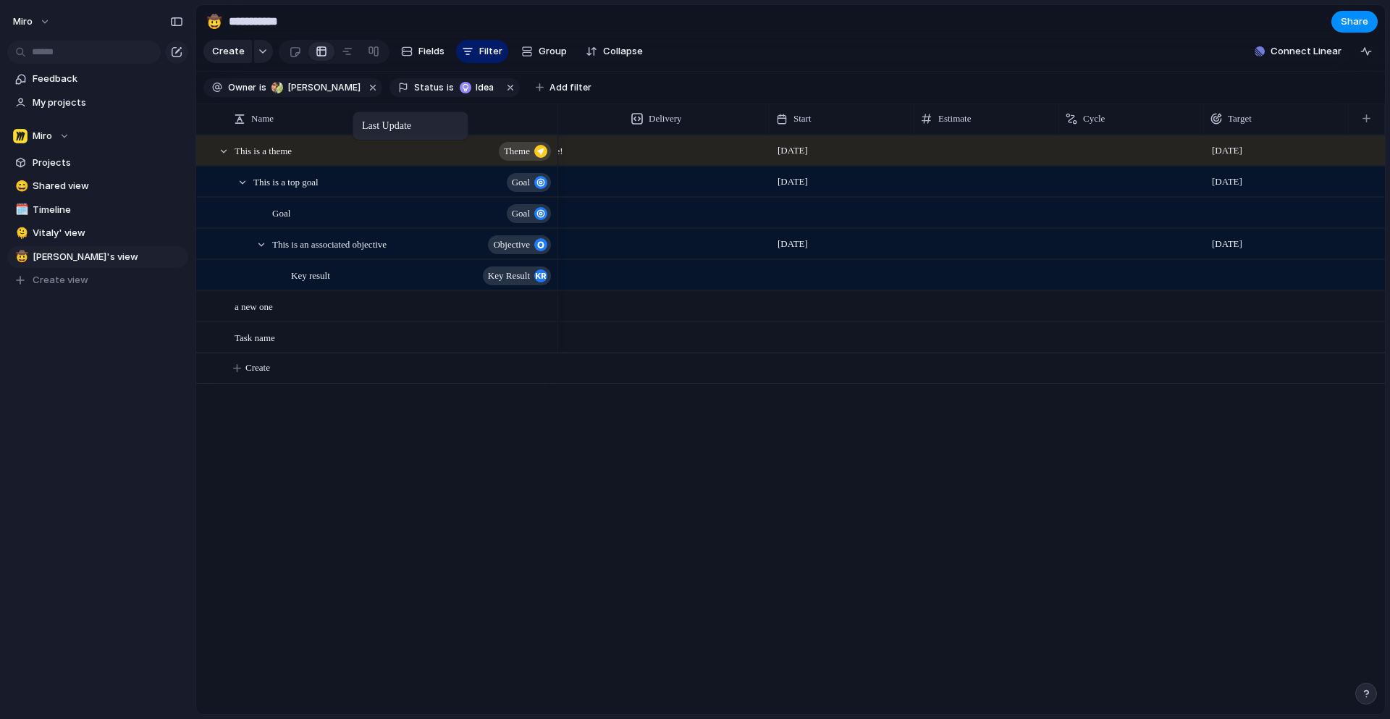
scroll to position [0, 803]
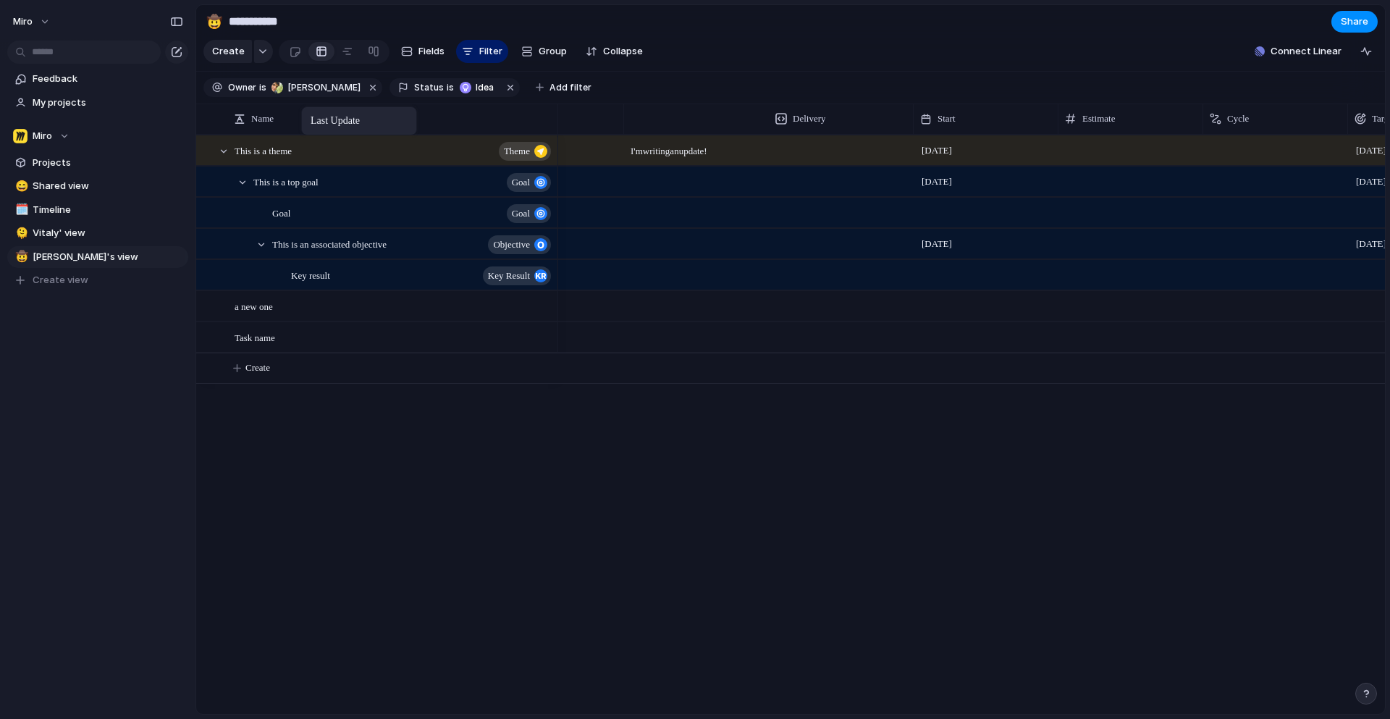
drag, startPoint x: 730, startPoint y: 118, endPoint x: 311, endPoint y: 112, distance: 419.9
click at [498, 505] on div "This is a theme theme This is a top goal goal Goal goal This is an associated o…" at bounding box center [790, 424] width 1189 height 579
click at [347, 143] on div "This is a theme theme" at bounding box center [394, 151] width 318 height 30
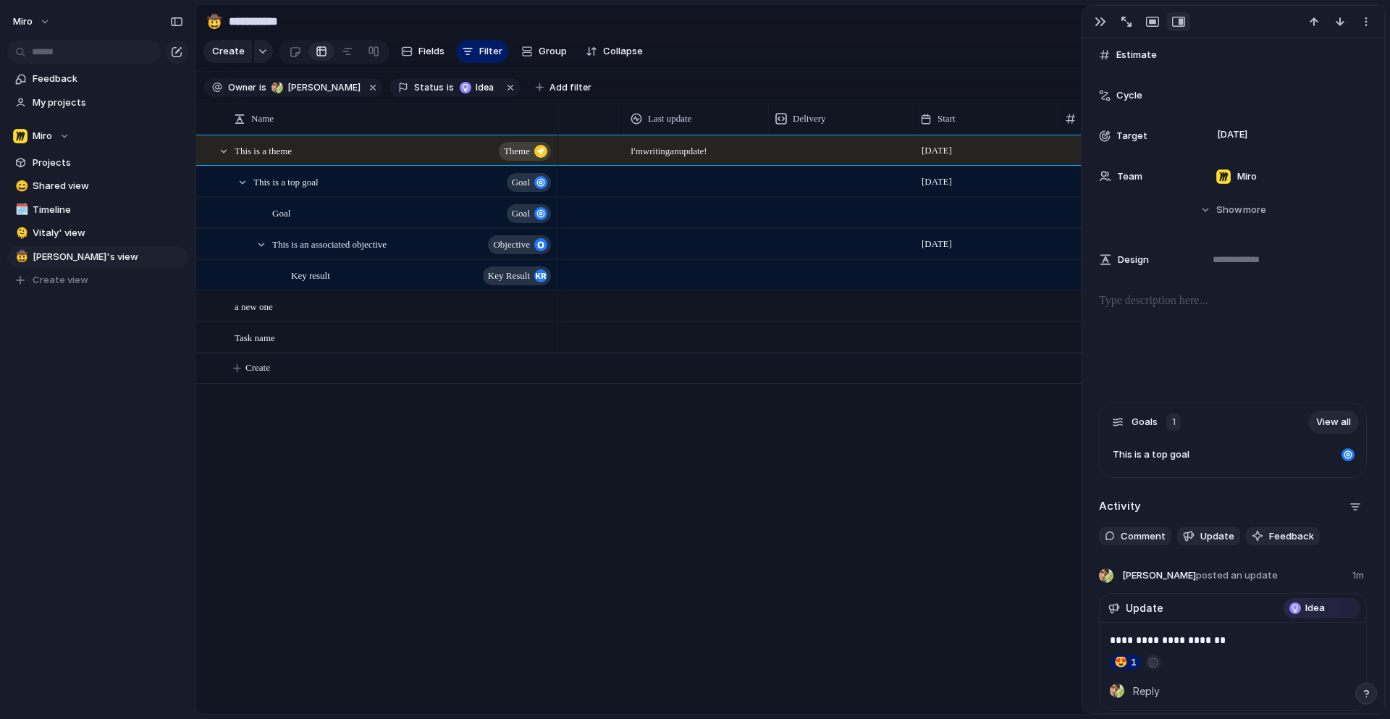
scroll to position [667, 0]
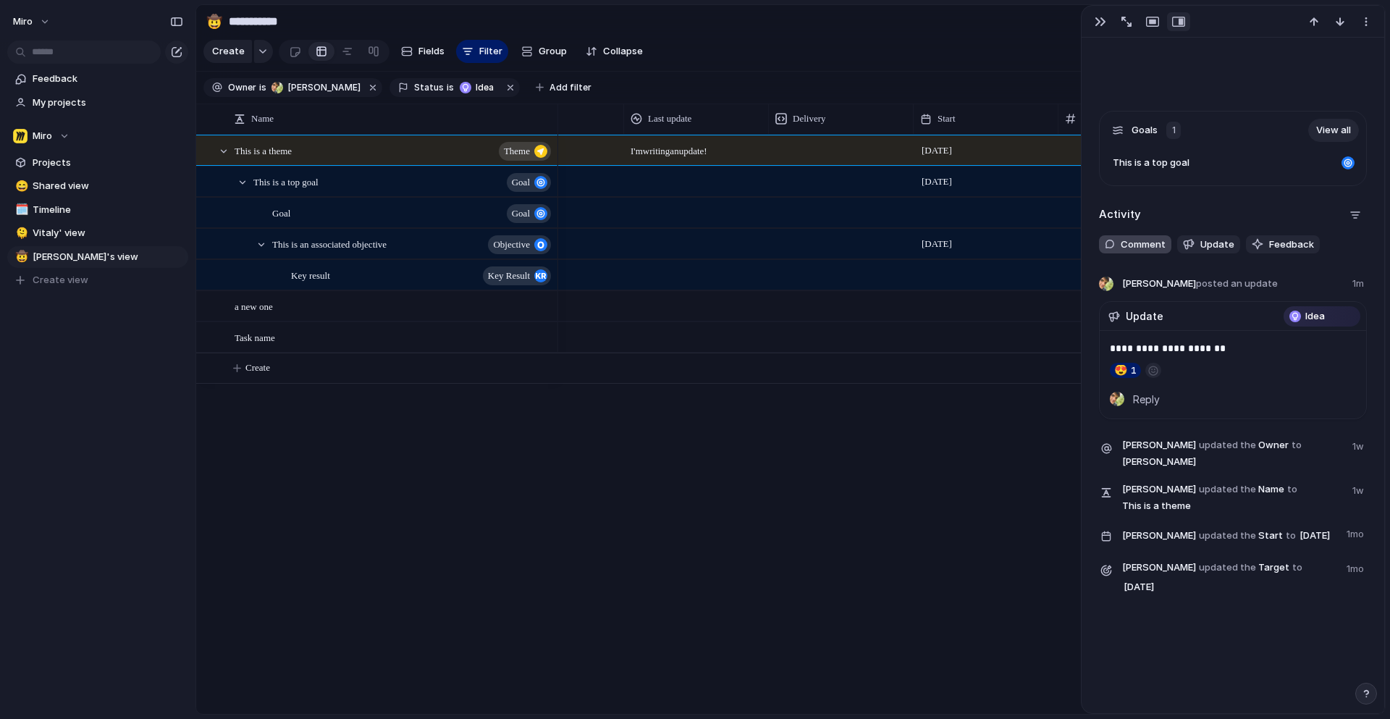
click at [1132, 245] on button "Comment" at bounding box center [1135, 244] width 72 height 19
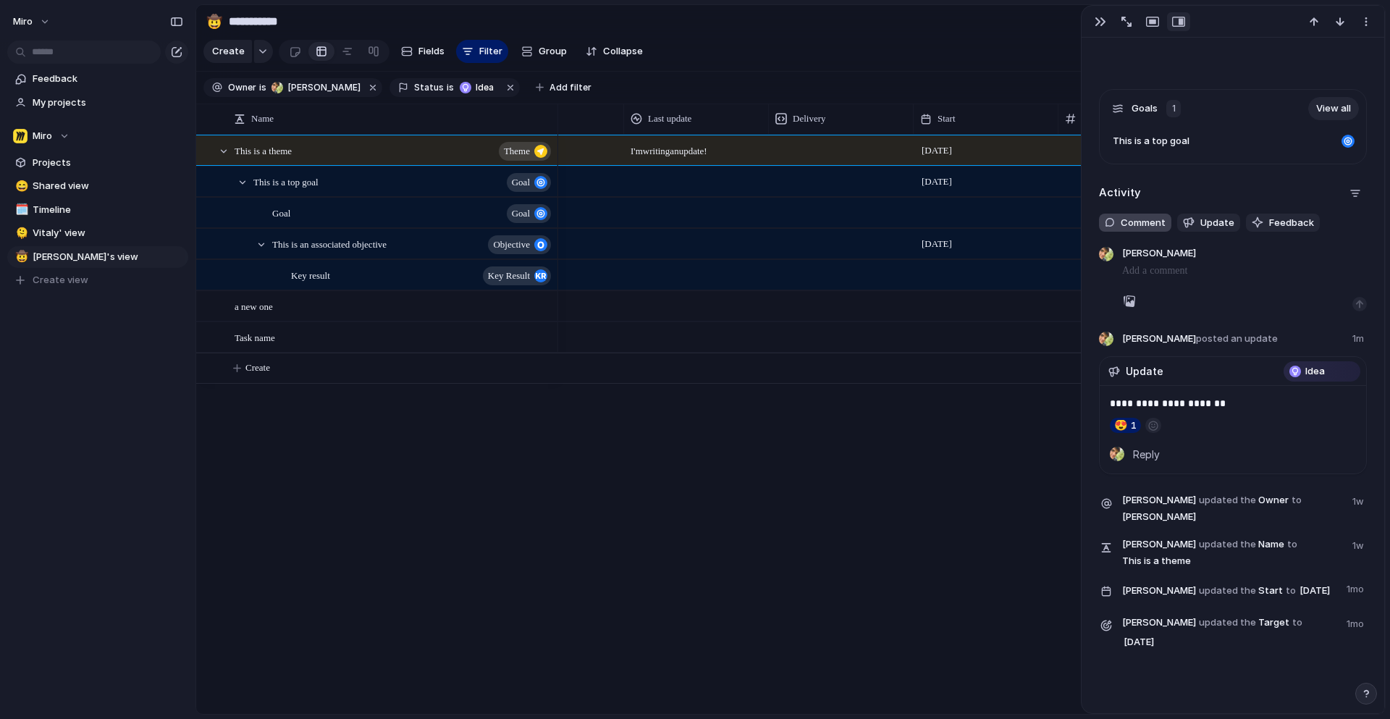
scroll to position [682, 0]
click at [1205, 224] on span "Update" at bounding box center [1217, 223] width 34 height 14
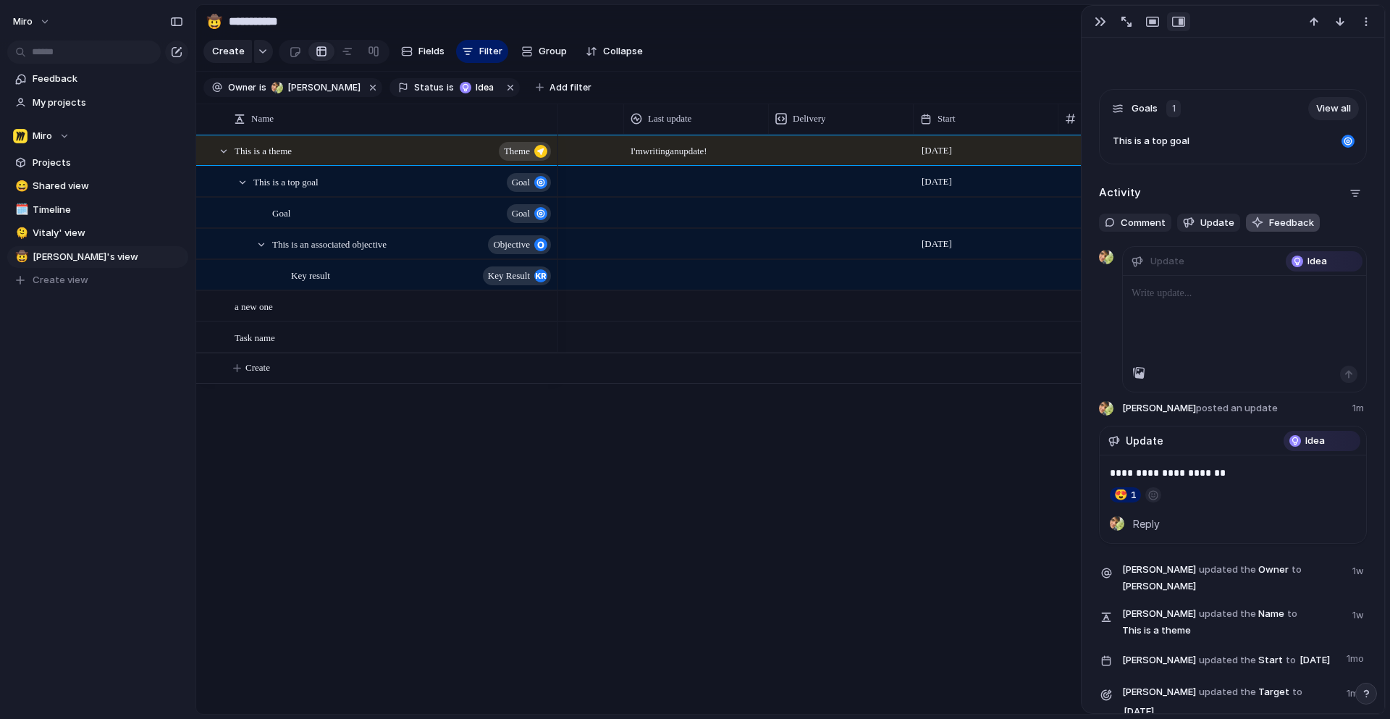
click at [1275, 219] on span "Feedback" at bounding box center [1291, 223] width 45 height 14
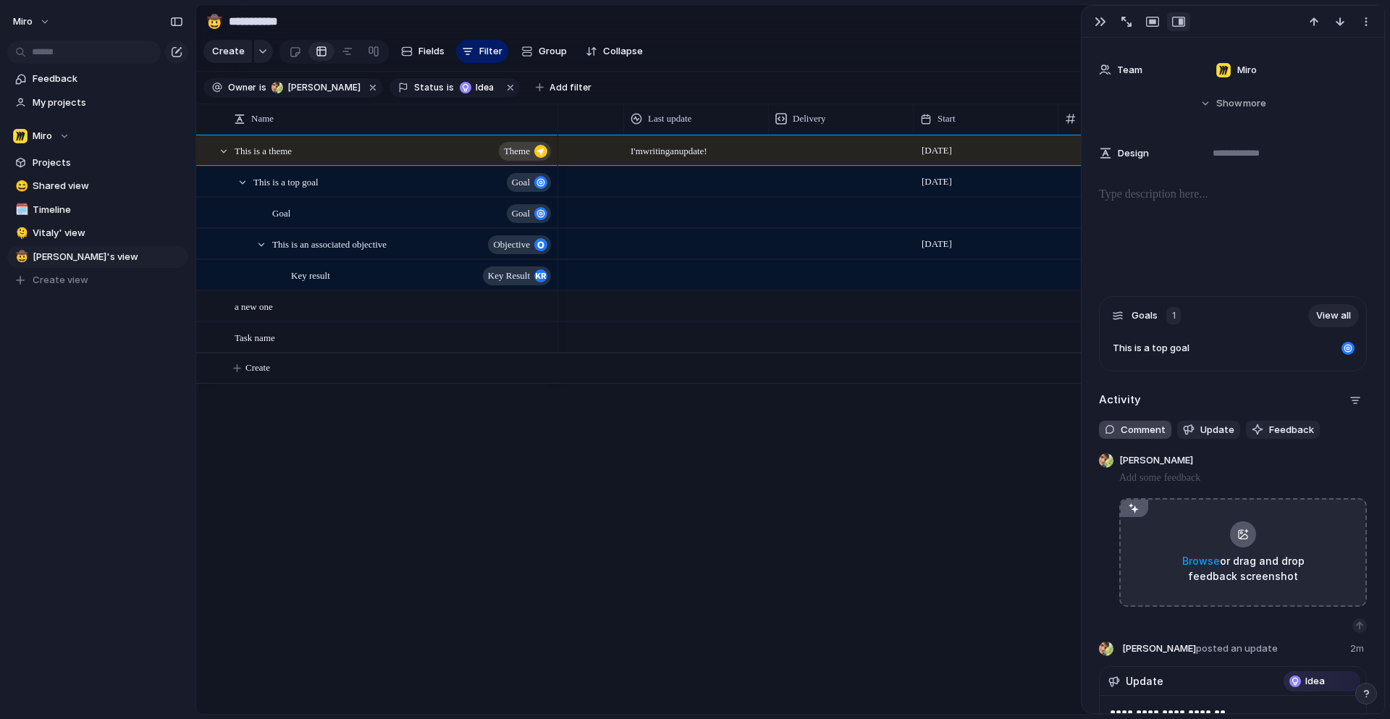
scroll to position [0, 0]
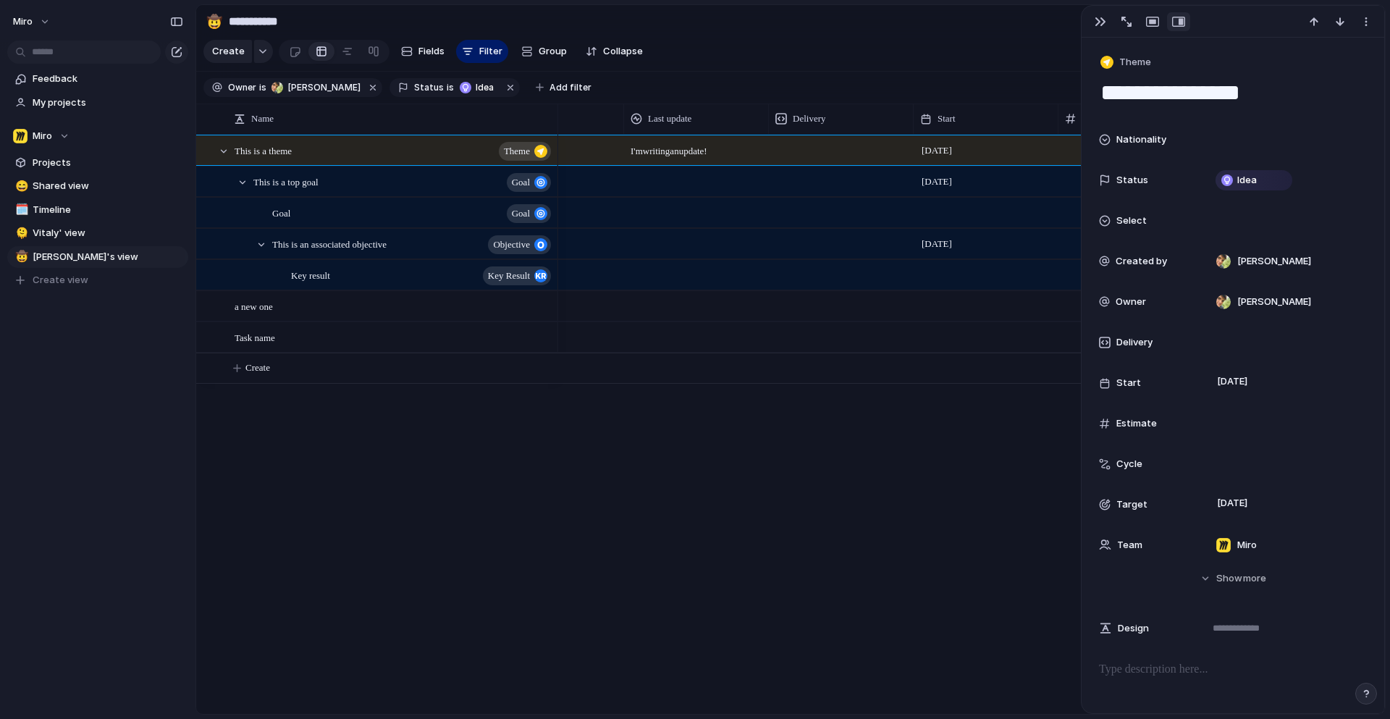
click at [770, 508] on div "[PERSON_NAME] [DATE] [DATE] I'm writing an update! [PERSON_NAME] [DATE] Septemb…" at bounding box center [971, 424] width 827 height 579
click at [683, 185] on div at bounding box center [696, 181] width 145 height 30
click at [648, 182] on div at bounding box center [696, 181] width 145 height 30
click at [1102, 16] on div "button" at bounding box center [1100, 22] width 12 height 12
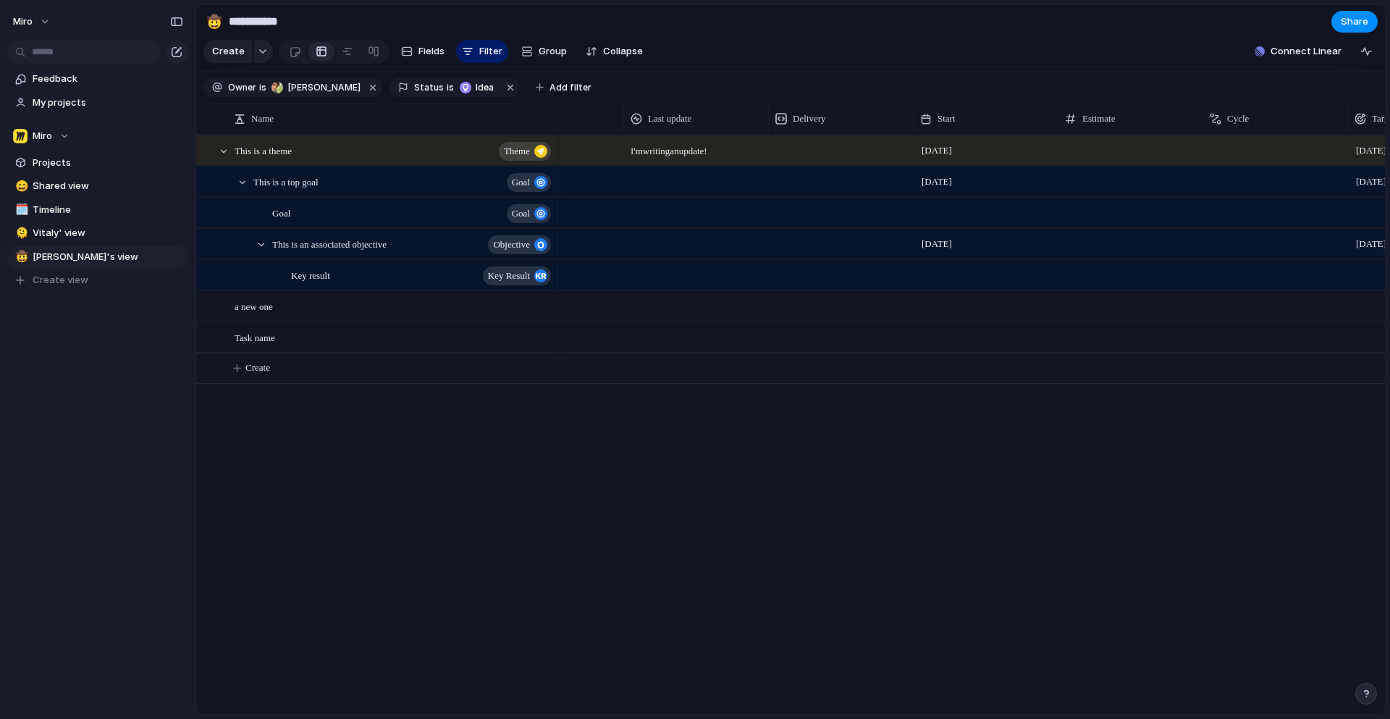
click at [676, 177] on div at bounding box center [696, 181] width 145 height 30
click at [641, 384] on div "[PERSON_NAME] [DATE] [DATE] I'm writing an update! [PERSON_NAME] [DATE] Septemb…" at bounding box center [971, 424] width 827 height 579
click at [627, 507] on div "[PERSON_NAME] [DATE] [DATE] I'm writing an update! [PERSON_NAME] [DATE] Septemb…" at bounding box center [971, 424] width 827 height 579
click at [227, 151] on div at bounding box center [223, 151] width 13 height 13
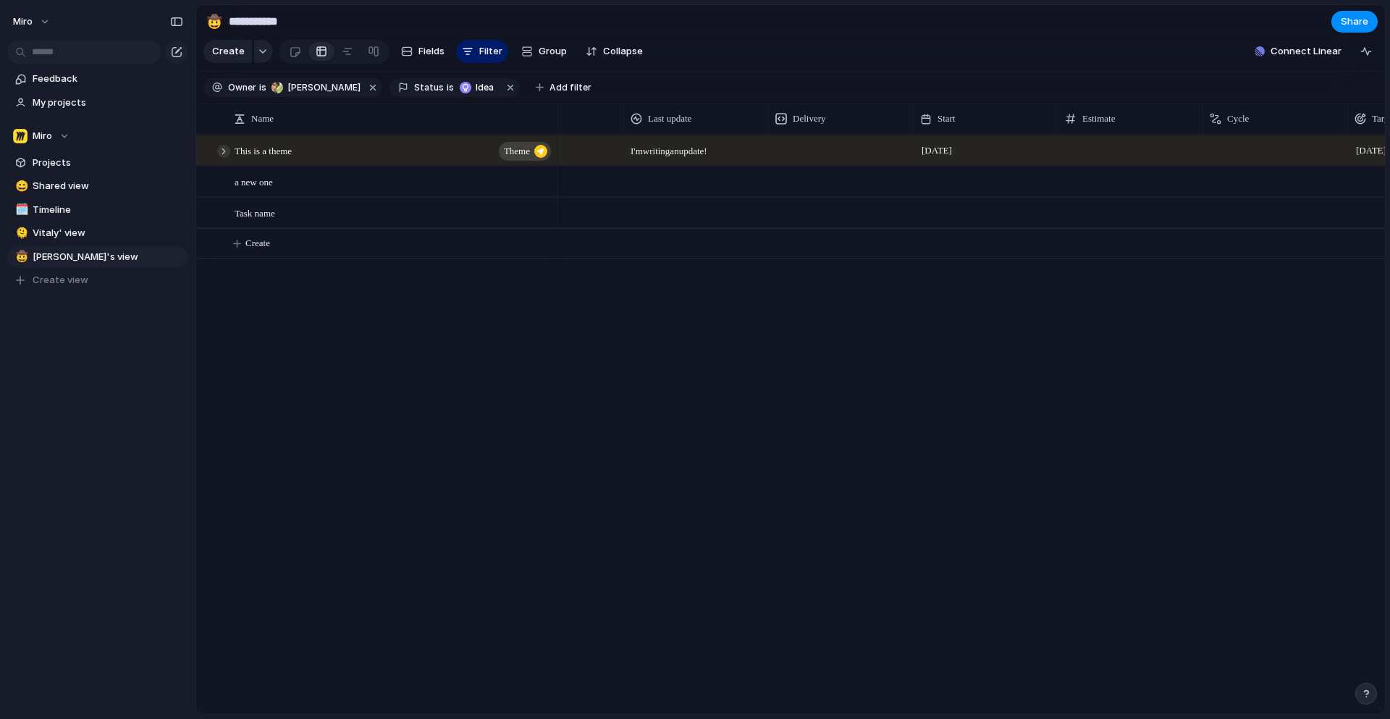
click at [227, 151] on div at bounding box center [223, 151] width 13 height 13
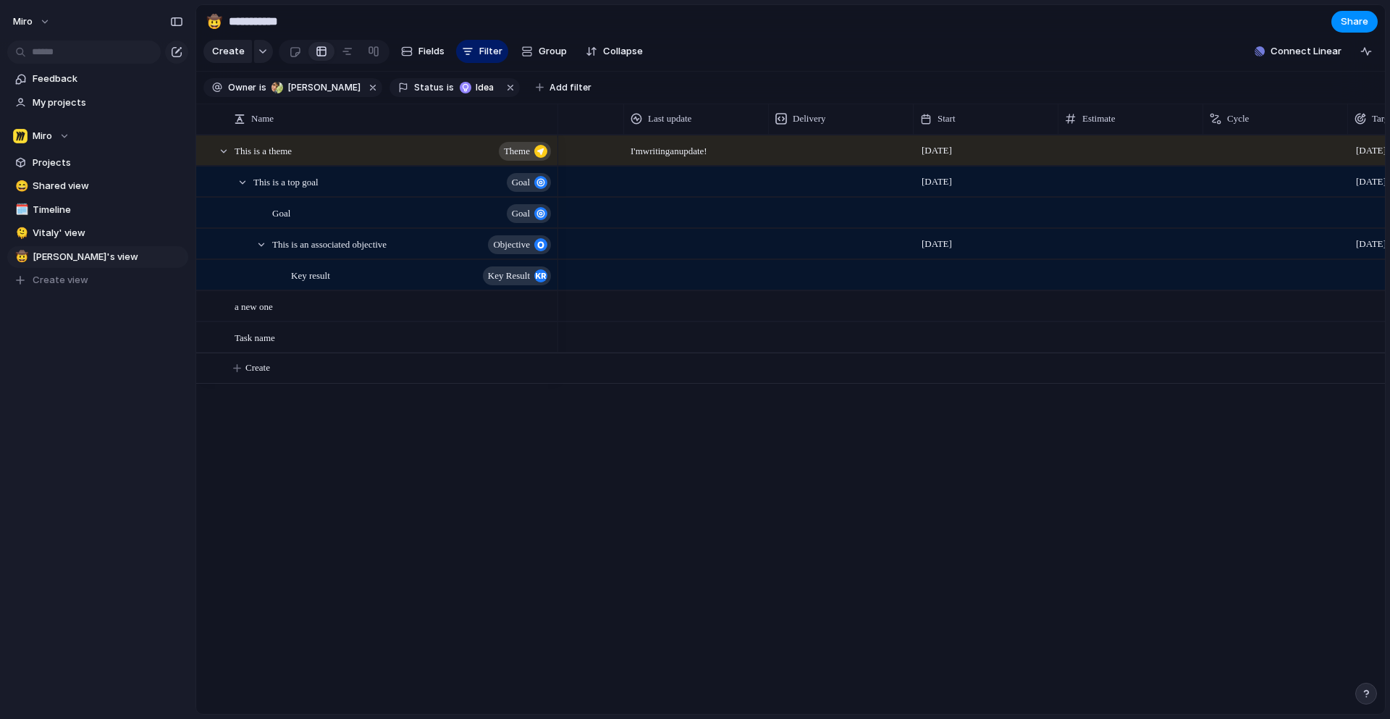
click at [652, 201] on div at bounding box center [696, 213] width 145 height 30
click at [501, 84] on button "button" at bounding box center [510, 87] width 19 height 19
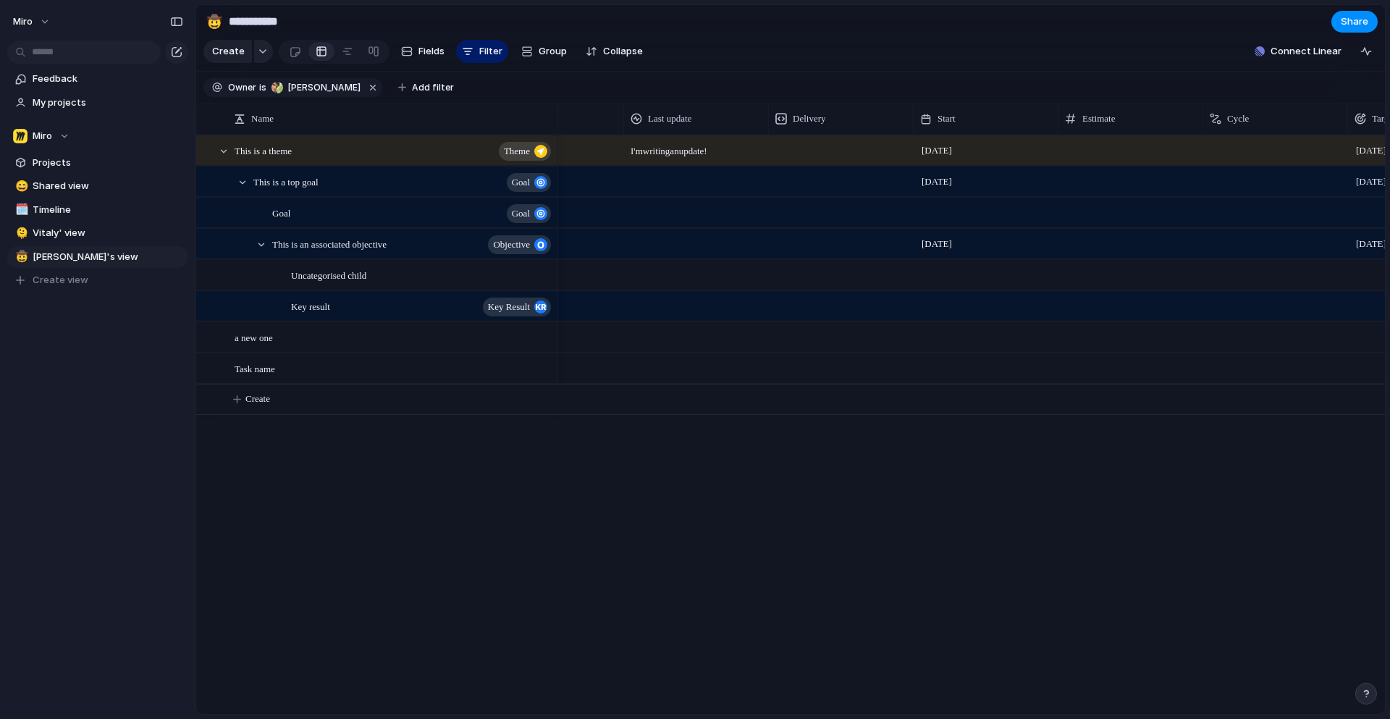
click at [643, 280] on div at bounding box center [696, 275] width 145 height 30
click at [643, 278] on div at bounding box center [696, 275] width 145 height 30
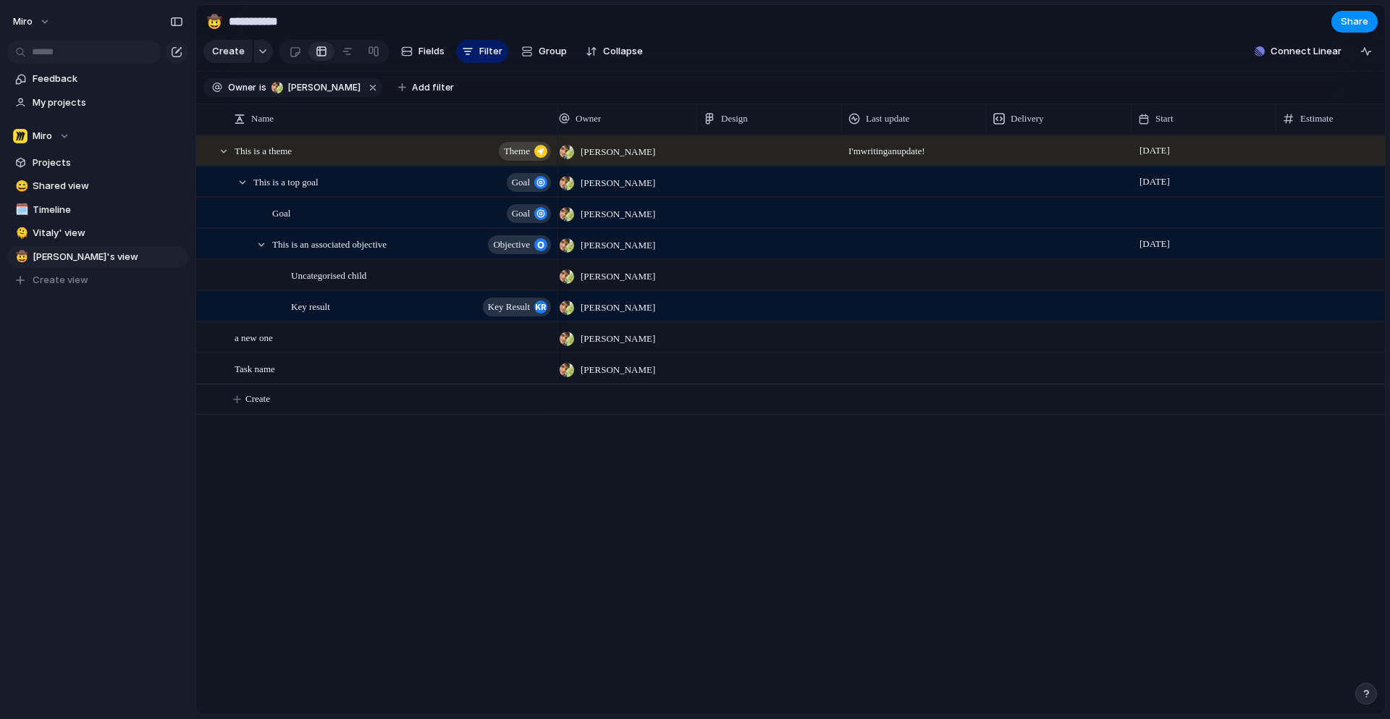
click at [894, 190] on div at bounding box center [914, 181] width 145 height 30
click at [888, 174] on div at bounding box center [914, 181] width 145 height 30
click at [752, 150] on div at bounding box center [769, 143] width 143 height 15
click at [911, 188] on div at bounding box center [914, 181] width 145 height 30
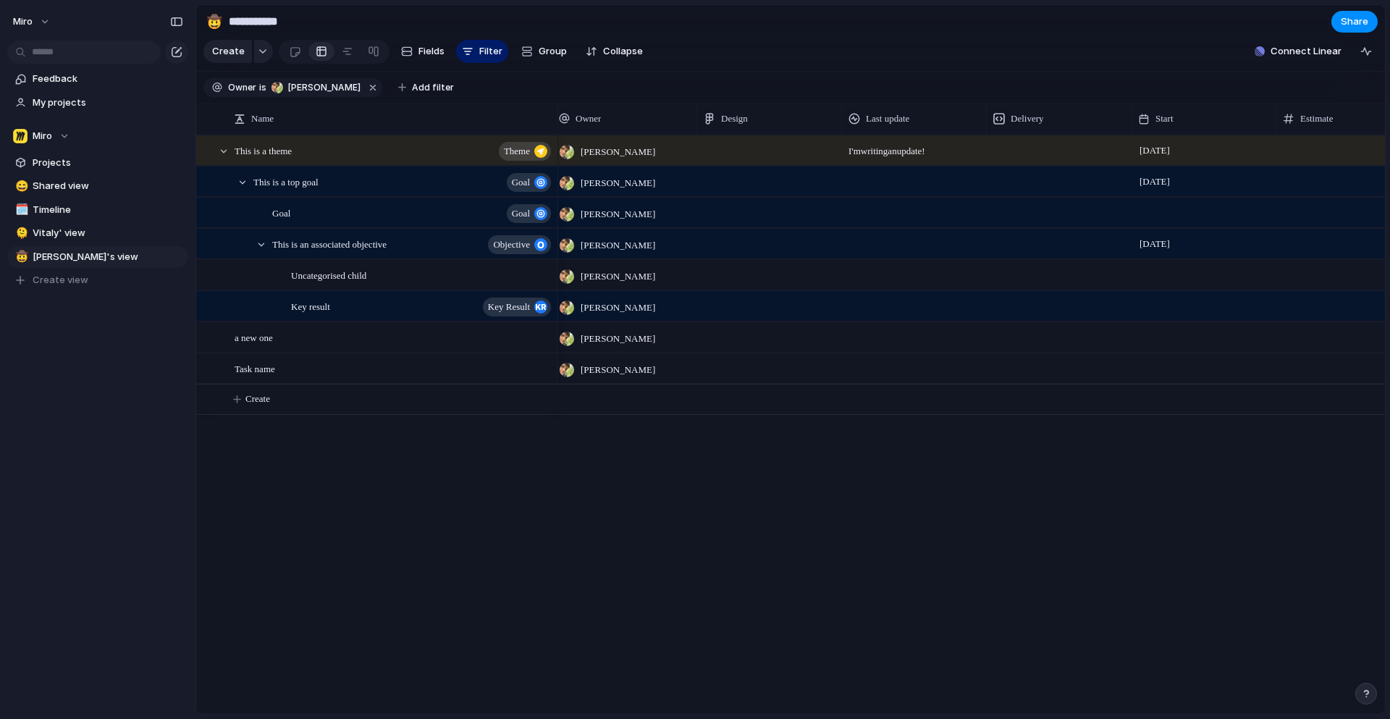
click at [893, 229] on div at bounding box center [914, 244] width 145 height 30
click at [762, 203] on span at bounding box center [769, 202] width 143 height 8
click at [756, 212] on div at bounding box center [769, 205] width 143 height 15
click at [856, 117] on div at bounding box center [854, 119] width 12 height 12
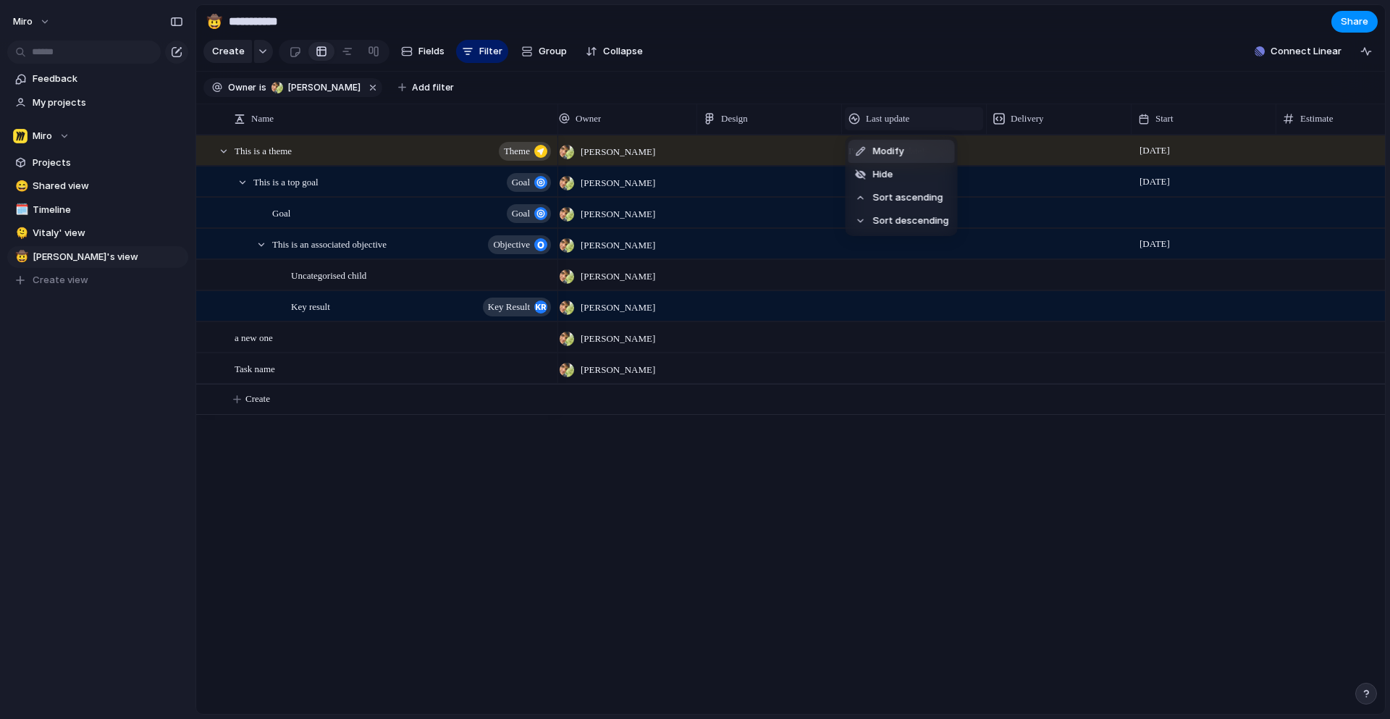
click at [855, 117] on div "Modify Hide Sort ascending Sort descending" at bounding box center [695, 359] width 1390 height 719
click at [848, 515] on div "Mike Walker Mike Walker I'm writing an update! 23 September 2023 Mike Walker Mi…" at bounding box center [971, 424] width 827 height 579
